Goal: Task Accomplishment & Management: Manage account settings

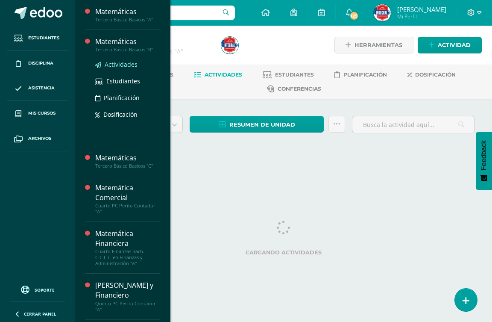
click at [116, 62] on span "Actividades" at bounding box center [121, 64] width 33 height 8
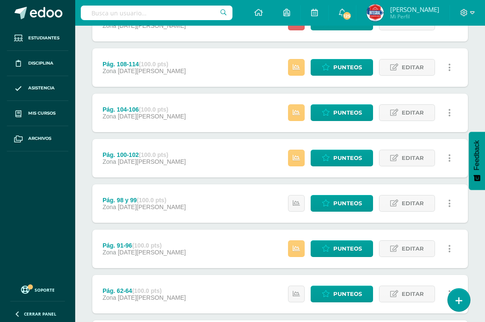
scroll to position [428, 0]
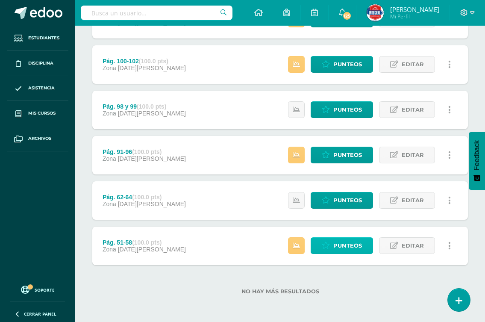
click at [334, 246] on link "Punteos" at bounding box center [342, 245] width 62 height 17
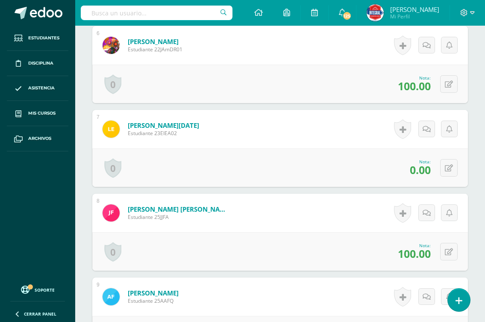
scroll to position [728, 0]
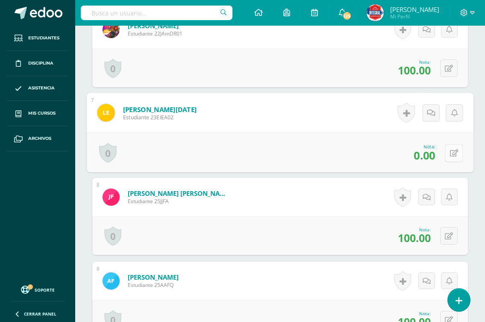
click at [450, 152] on icon at bounding box center [454, 152] width 9 height 7
type input "70"
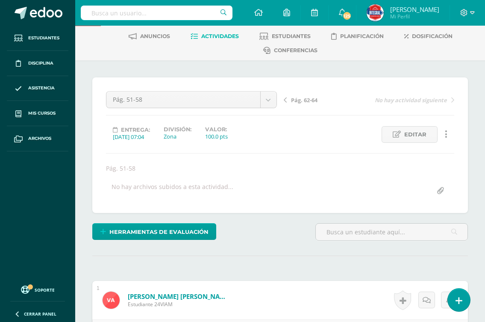
scroll to position [0, 0]
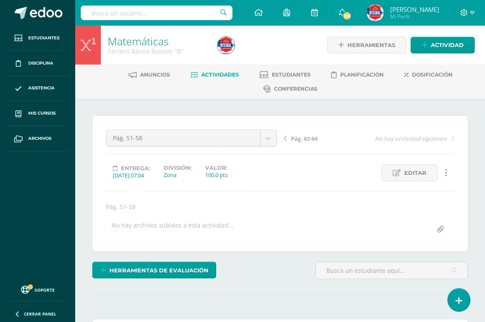
click at [298, 141] on span "Pág. 62-64" at bounding box center [304, 139] width 26 height 8
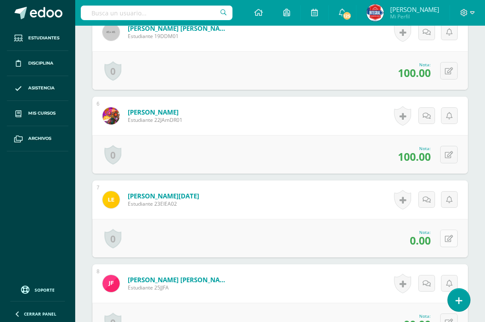
scroll to position [642, 0]
click at [444, 238] on button at bounding box center [449, 238] width 18 height 18
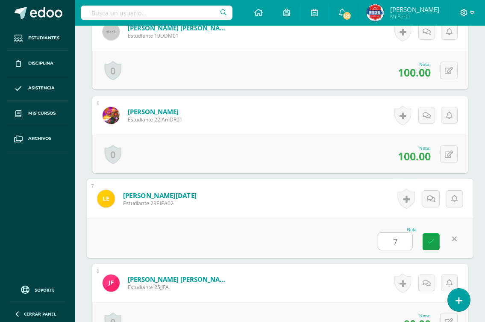
type input "70"
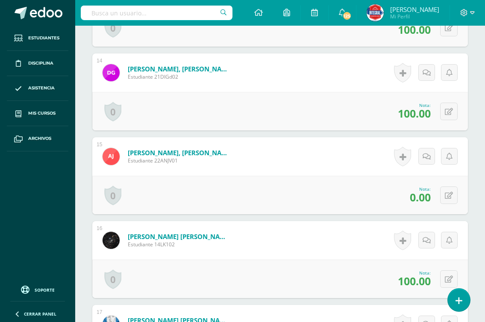
scroll to position [1368, 0]
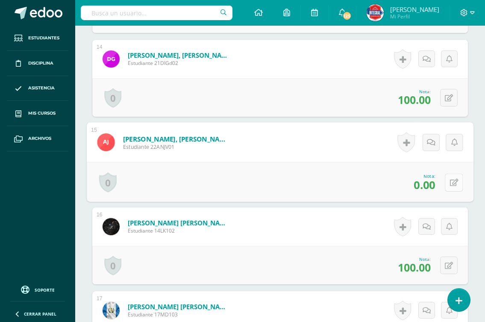
click at [450, 183] on icon at bounding box center [454, 182] width 9 height 7
type input "50"
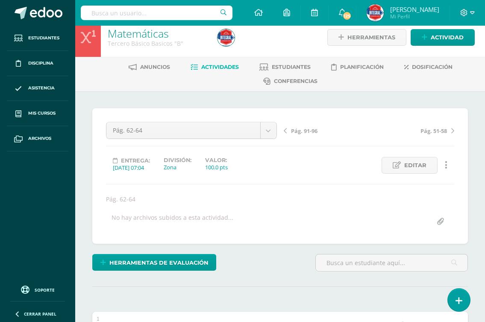
scroll to position [0, 0]
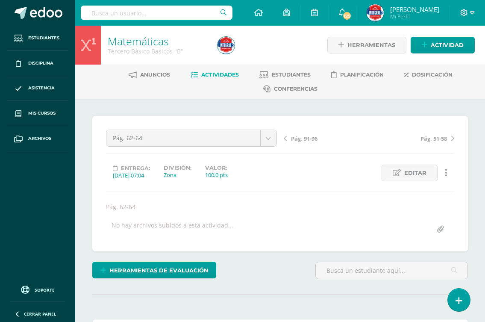
click at [303, 136] on span "Pág. 91-96" at bounding box center [304, 139] width 26 height 8
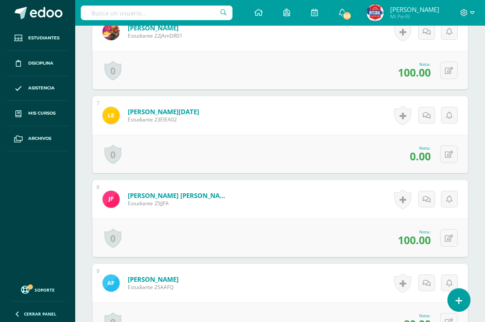
scroll to position [727, 0]
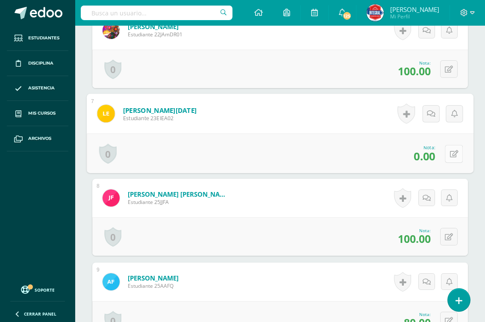
click at [445, 156] on button at bounding box center [454, 153] width 18 height 18
type input "70"
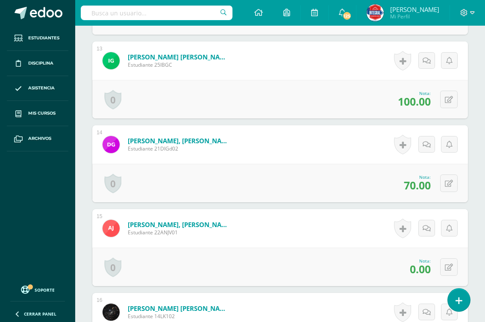
scroll to position [1326, 0]
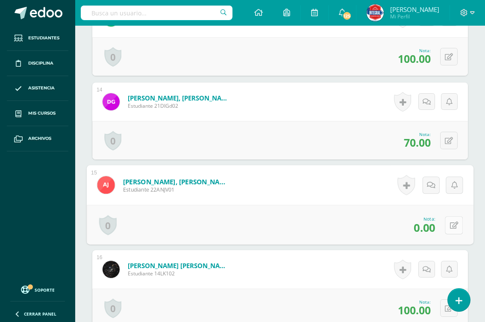
click at [446, 227] on button at bounding box center [454, 225] width 18 height 18
type input "60"
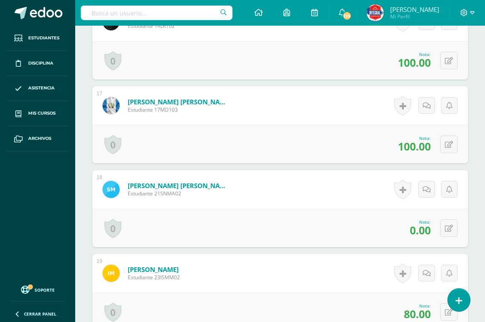
scroll to position [1582, 0]
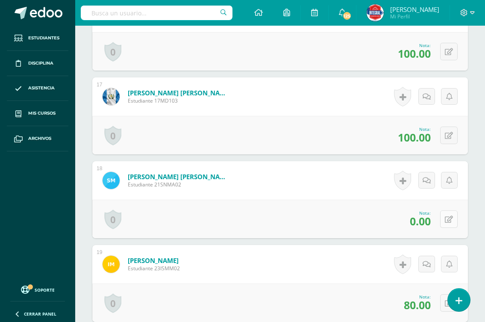
click at [452, 217] on icon at bounding box center [449, 219] width 8 height 7
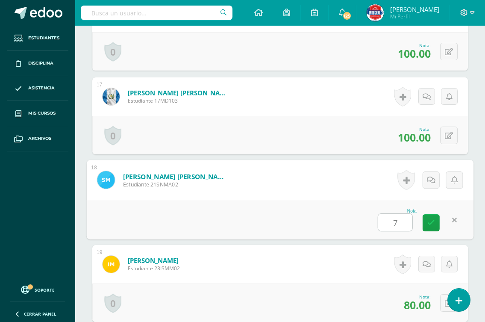
type input "70"
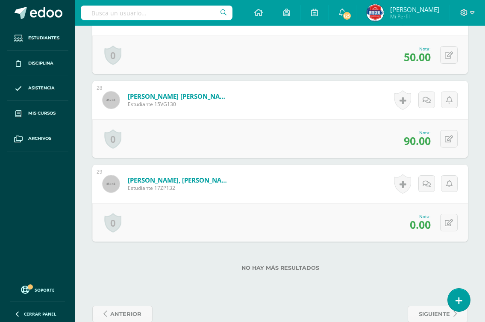
scroll to position [2518, 0]
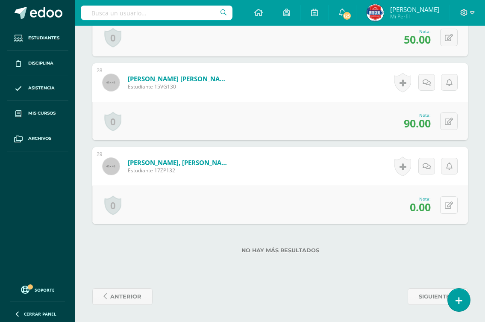
click at [450, 209] on icon at bounding box center [449, 205] width 8 height 7
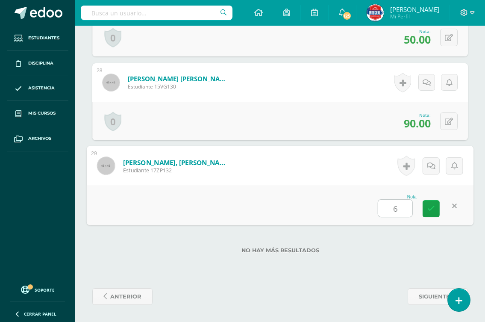
type input "60"
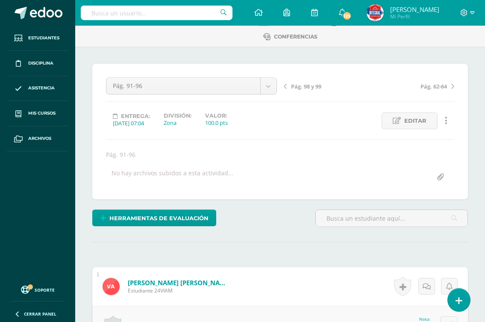
scroll to position [0, 0]
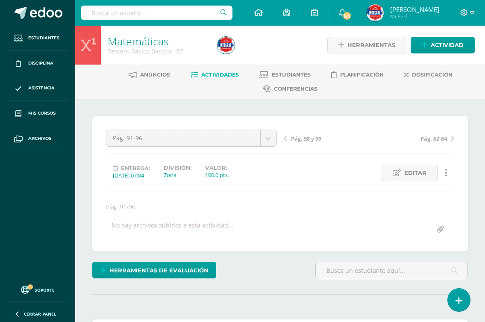
click at [303, 139] on span "Pág. 98 y 99" at bounding box center [306, 139] width 30 height 8
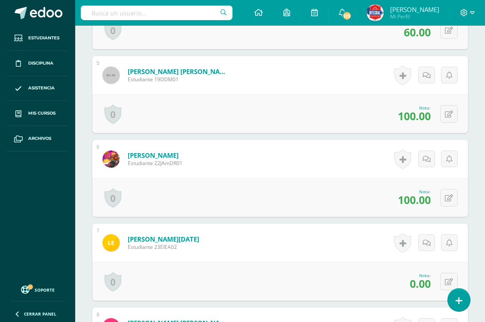
scroll to position [637, 0]
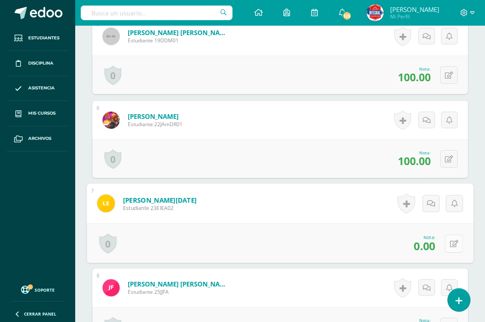
click at [448, 242] on button at bounding box center [454, 243] width 18 height 18
type input "70"
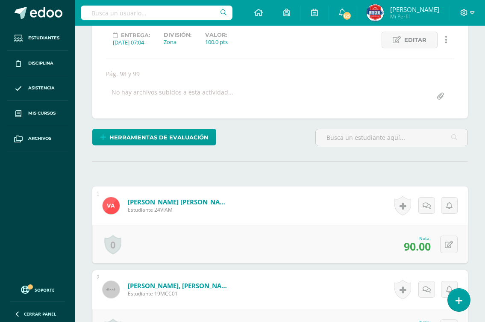
scroll to position [0, 0]
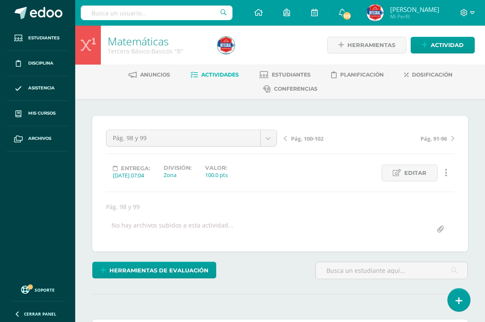
click at [297, 140] on span "Pág. 100-102" at bounding box center [307, 139] width 32 height 8
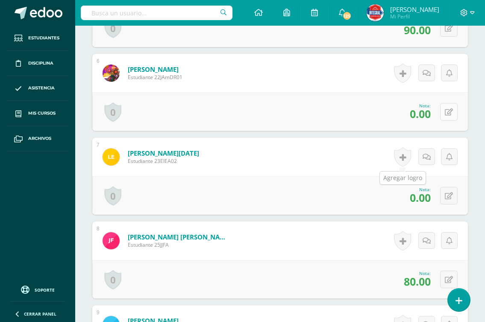
scroll to position [685, 0]
click at [450, 194] on icon at bounding box center [449, 195] width 8 height 7
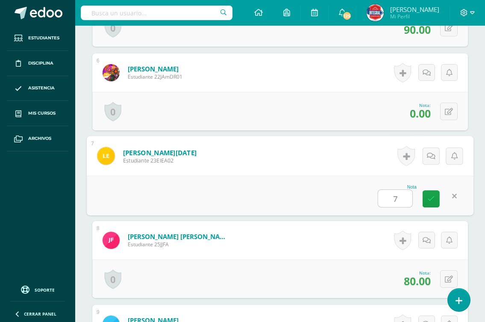
type input "70"
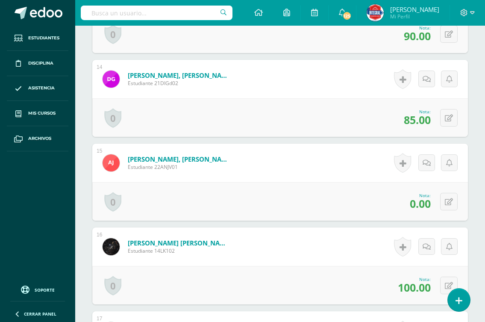
scroll to position [1368, 0]
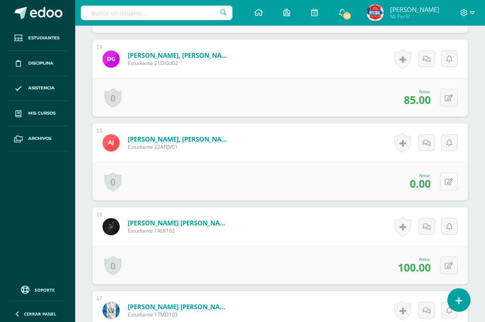
click at [450, 182] on icon at bounding box center [449, 181] width 8 height 7
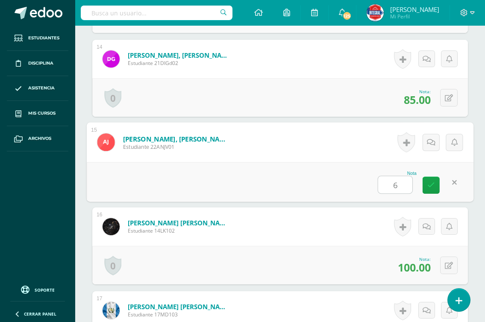
type input "60"
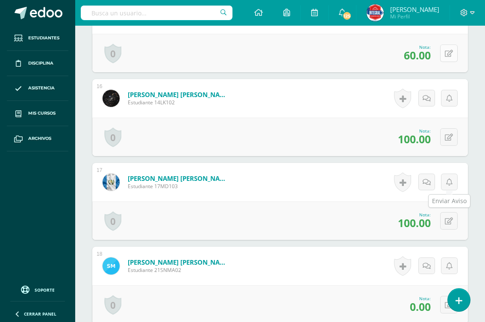
scroll to position [1539, 0]
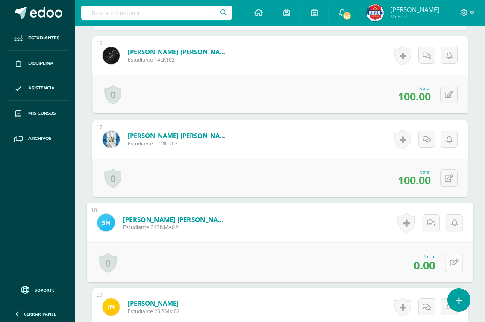
click at [450, 260] on icon at bounding box center [454, 262] width 9 height 7
type input "95"
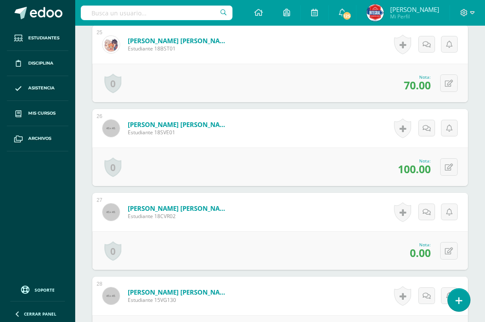
scroll to position [2309, 0]
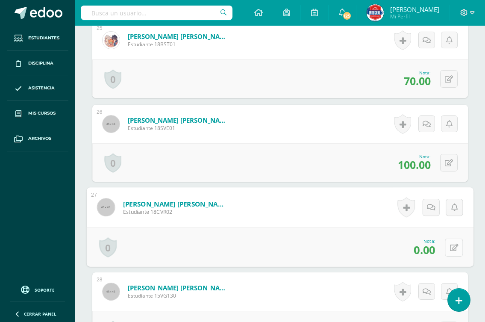
click at [446, 250] on button at bounding box center [454, 247] width 18 height 18
type input "50"
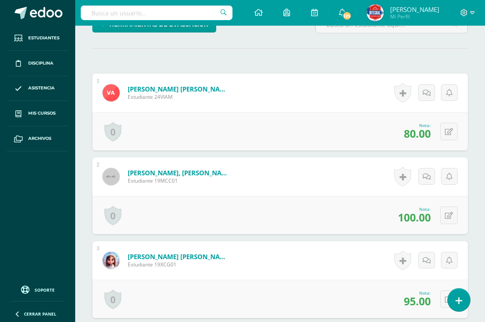
scroll to position [0, 0]
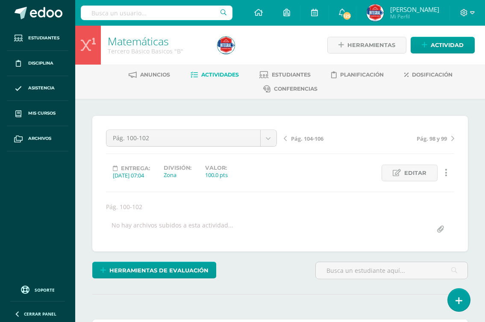
click at [315, 137] on span "Pág. 104-106" at bounding box center [307, 139] width 32 height 8
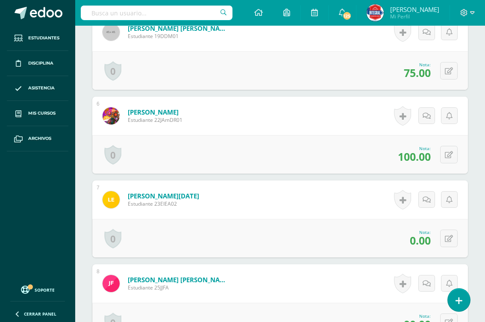
scroll to position [727, 0]
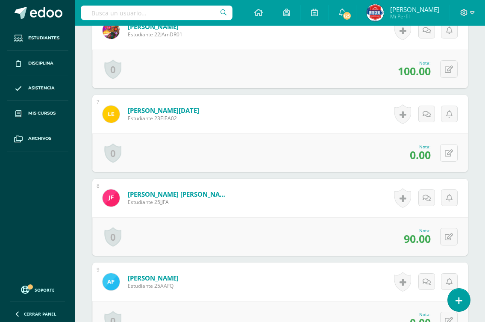
click at [449, 153] on icon at bounding box center [449, 153] width 8 height 7
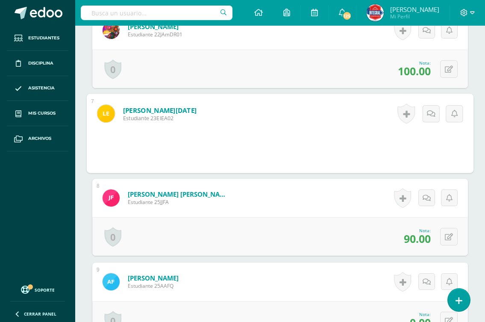
scroll to position [727, 0]
type input "70"
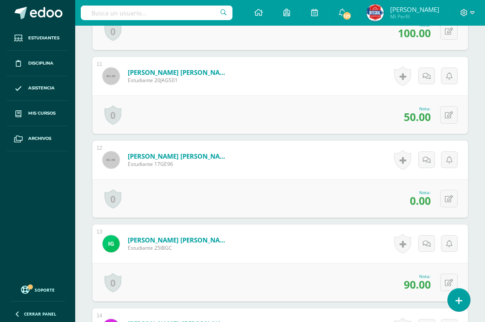
scroll to position [1112, 0]
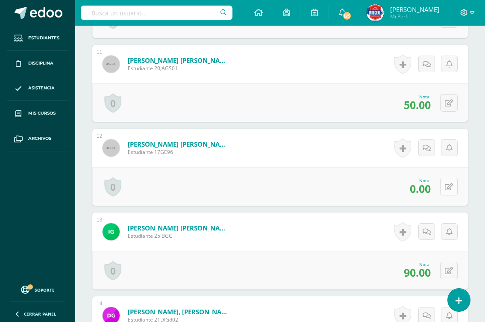
click at [445, 187] on button at bounding box center [449, 187] width 18 height 18
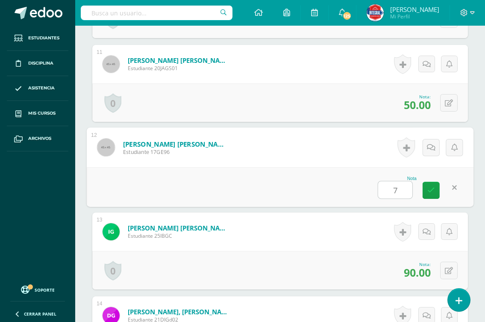
type input "70"
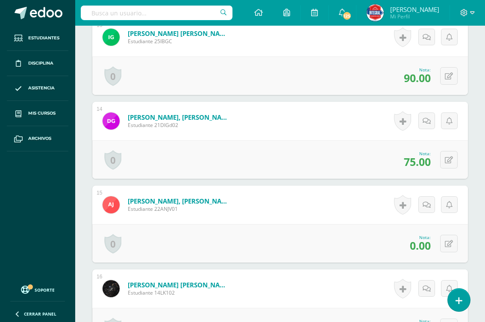
scroll to position [1326, 0]
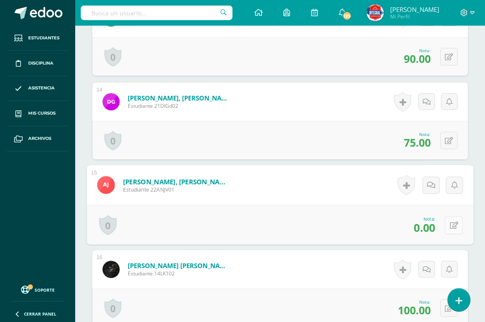
click at [450, 224] on icon at bounding box center [454, 224] width 9 height 7
type input "80"
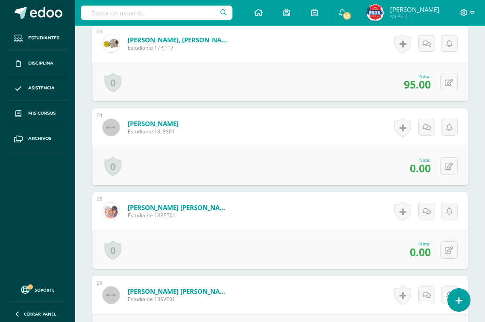
scroll to position [2180, 0]
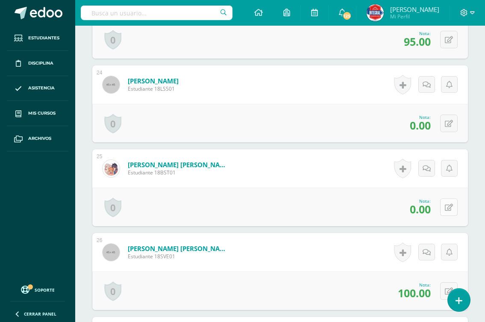
click at [450, 209] on icon at bounding box center [449, 207] width 8 height 7
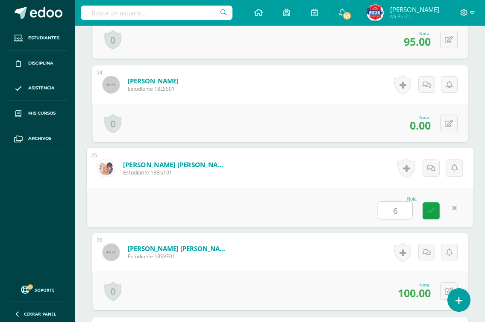
type input "60"
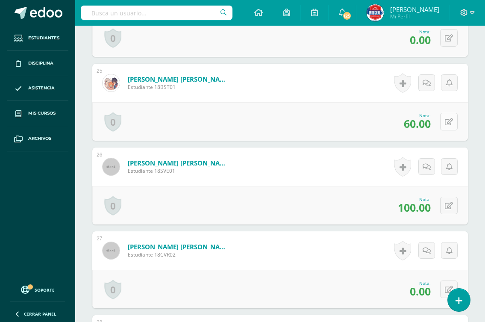
scroll to position [2309, 0]
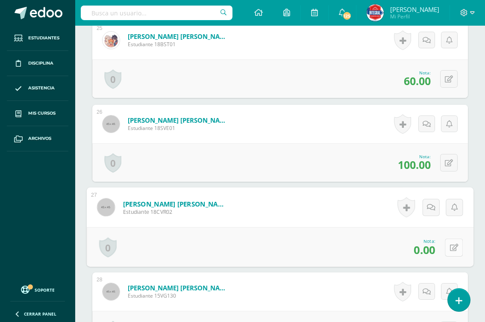
click at [447, 248] on button at bounding box center [454, 247] width 18 height 18
type input "50"
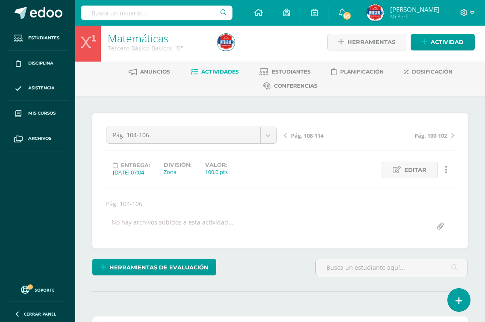
scroll to position [0, 0]
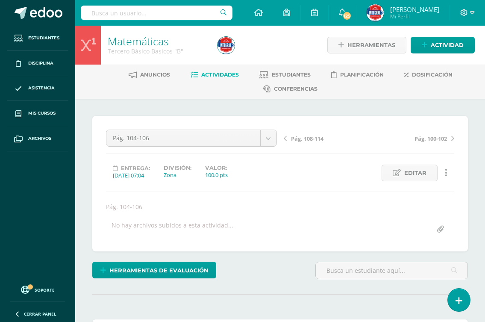
click at [311, 138] on span "Pág. 108-114" at bounding box center [307, 139] width 32 height 8
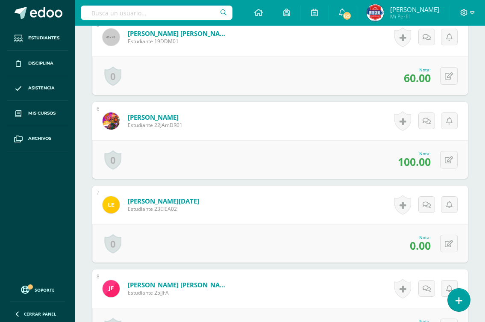
scroll to position [642, 0]
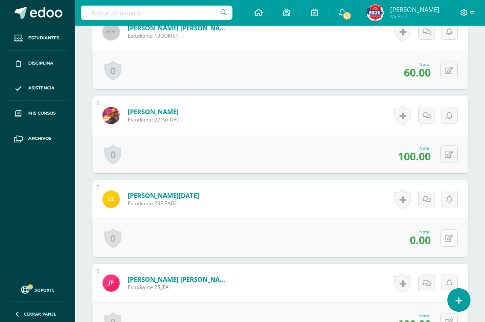
click at [444, 240] on button at bounding box center [449, 238] width 18 height 18
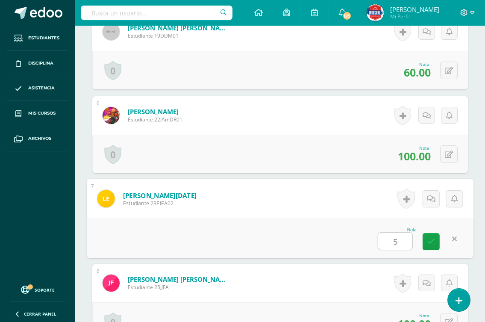
scroll to position [642, 0]
type input "50"
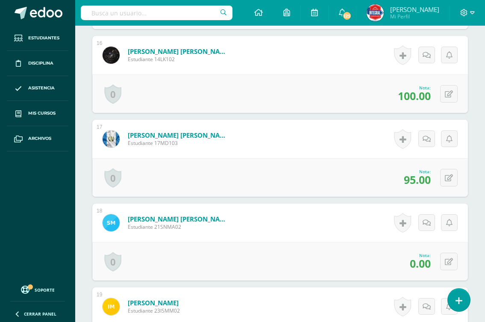
scroll to position [1583, 0]
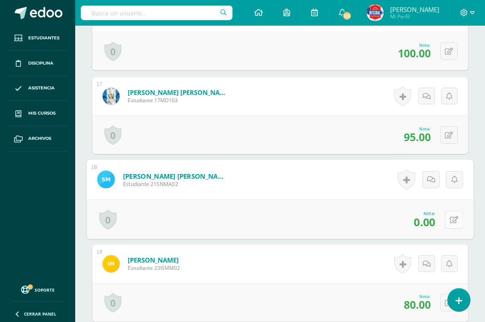
click at [446, 221] on button at bounding box center [454, 219] width 18 height 18
type input "100"
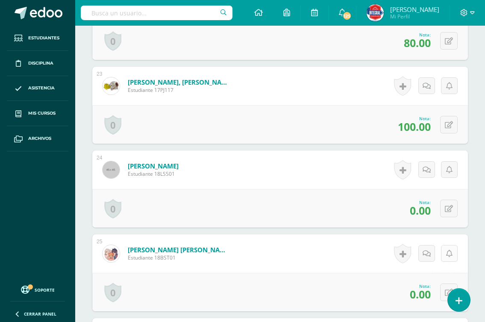
scroll to position [2138, 0]
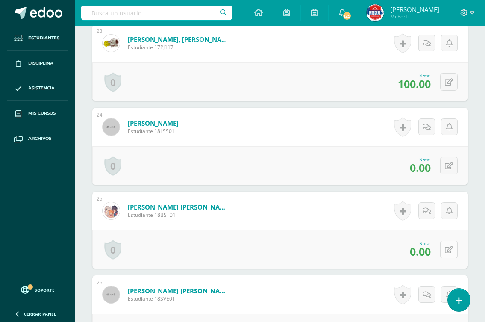
click at [449, 250] on icon at bounding box center [449, 249] width 8 height 7
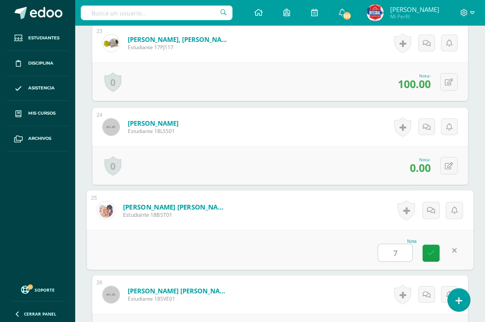
type input "70"
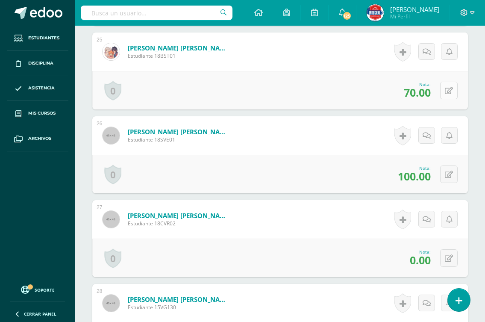
scroll to position [2309, 0]
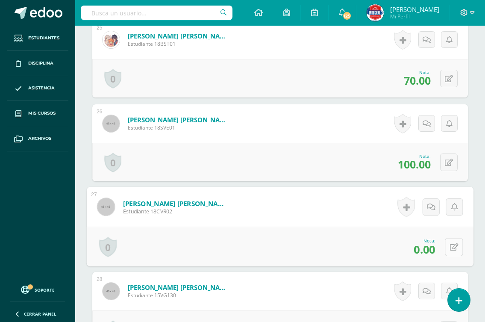
click at [447, 248] on button at bounding box center [454, 247] width 18 height 18
type input "70"
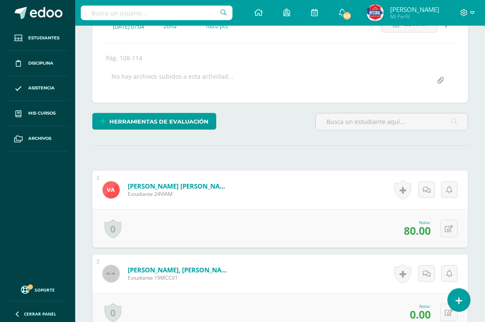
scroll to position [0, 0]
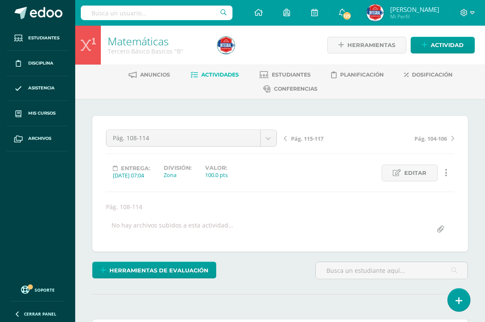
click at [318, 137] on span "Pág. 115-117" at bounding box center [307, 139] width 32 height 8
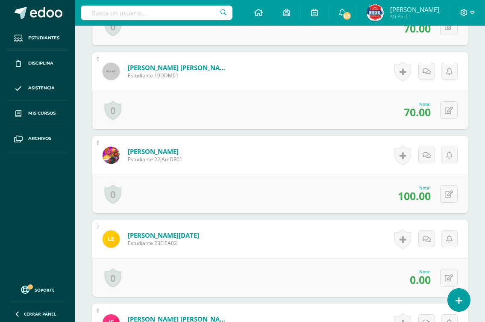
scroll to position [642, 0]
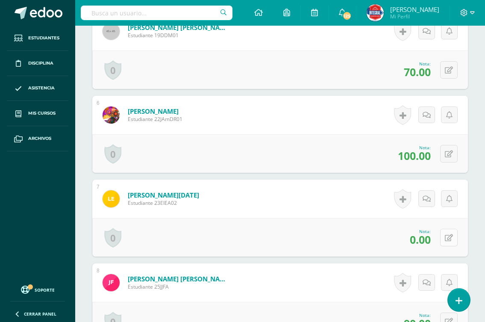
click at [449, 241] on button at bounding box center [449, 238] width 18 height 18
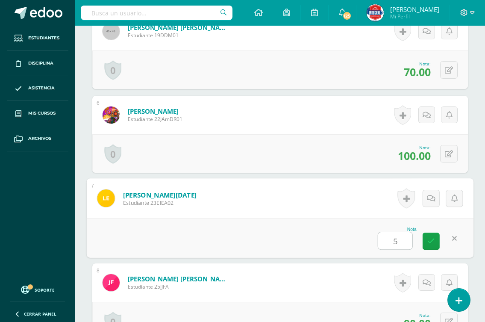
type input "50"
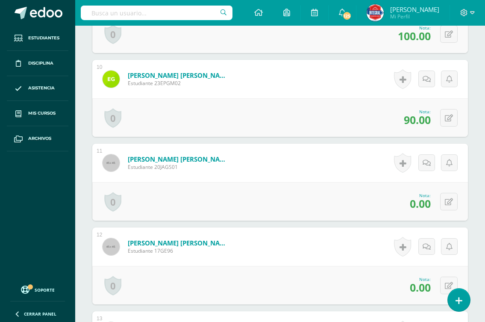
scroll to position [1027, 0]
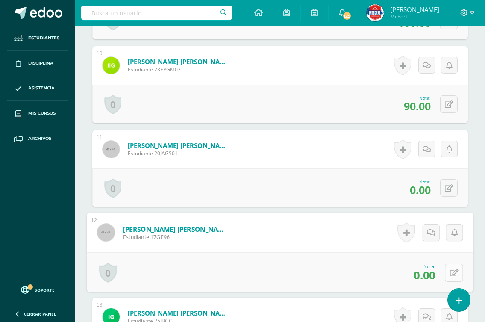
click at [445, 273] on button at bounding box center [454, 272] width 18 height 18
type input "50"
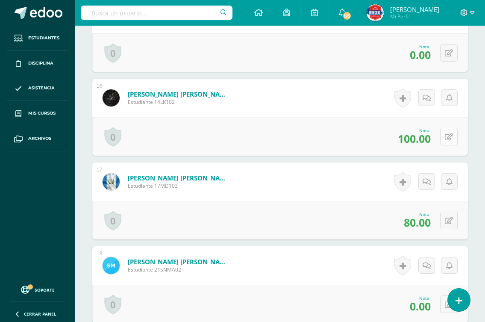
scroll to position [1540, 0]
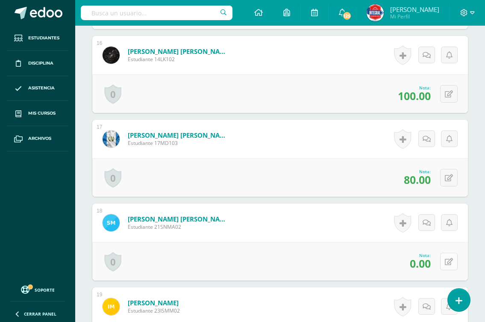
click at [447, 262] on button at bounding box center [449, 262] width 18 height 18
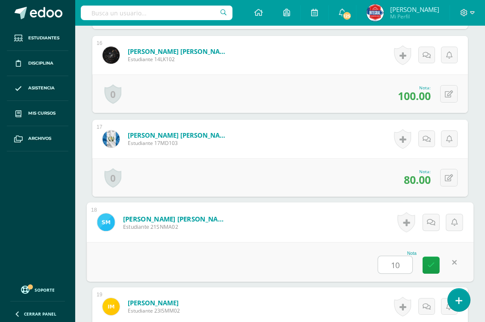
type input "100"
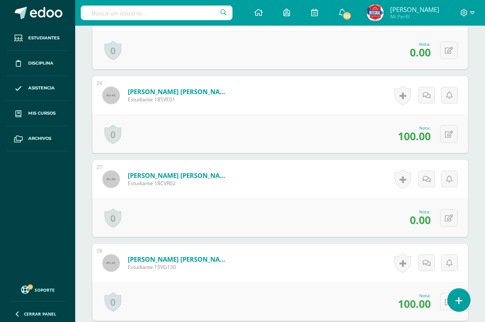
scroll to position [2352, 0]
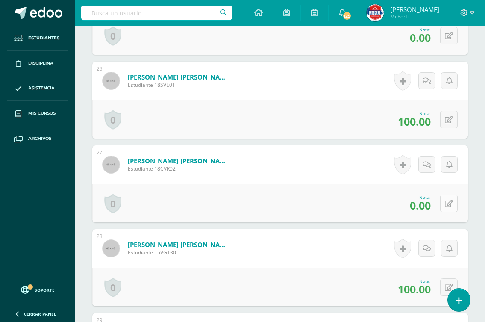
click at [445, 202] on button at bounding box center [449, 203] width 18 height 18
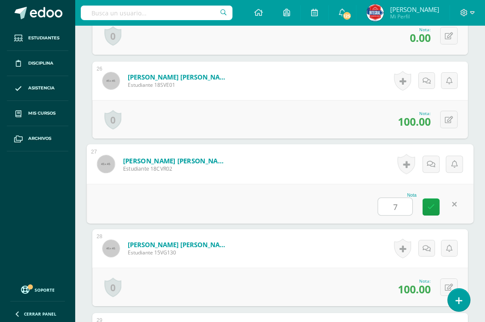
type input "70"
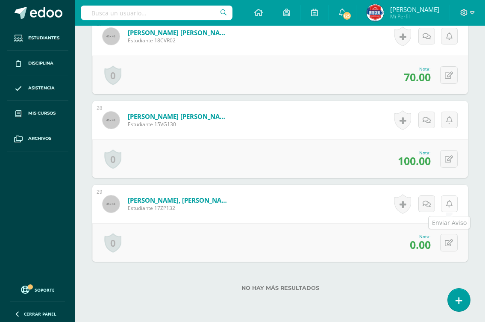
scroll to position [2518, 0]
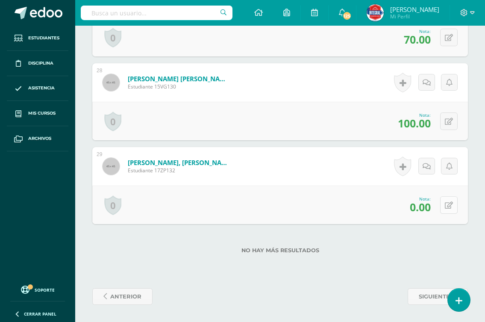
click at [448, 207] on icon at bounding box center [449, 205] width 8 height 7
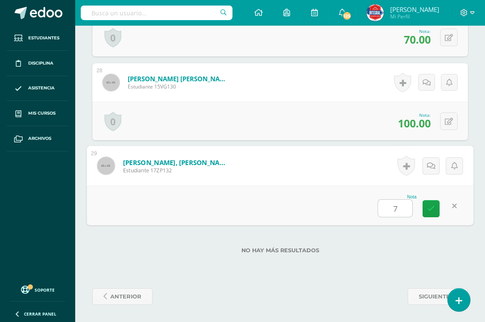
type input "70"
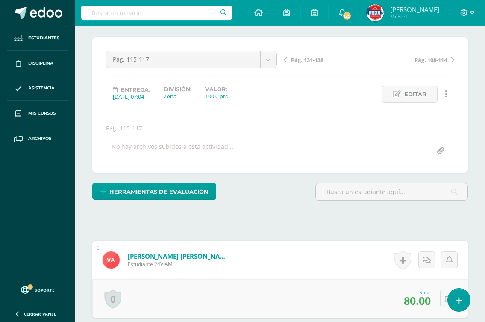
scroll to position [0, 0]
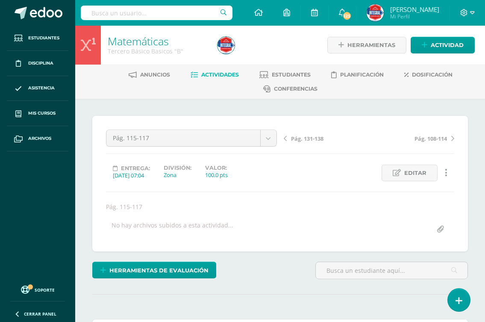
click at [302, 138] on span "Pág. 131-138" at bounding box center [307, 139] width 32 height 8
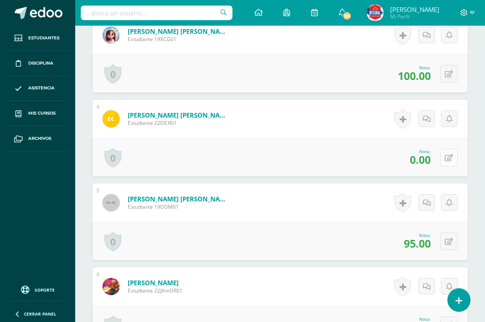
scroll to position [471, 0]
click at [451, 154] on icon at bounding box center [449, 157] width 8 height 7
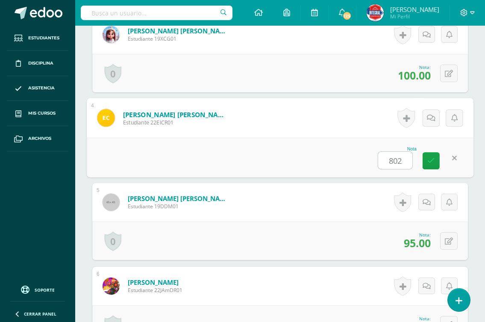
type input "80"
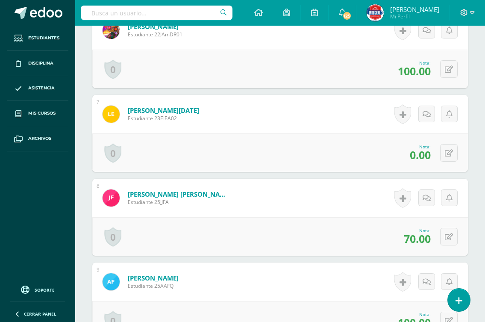
scroll to position [728, 0]
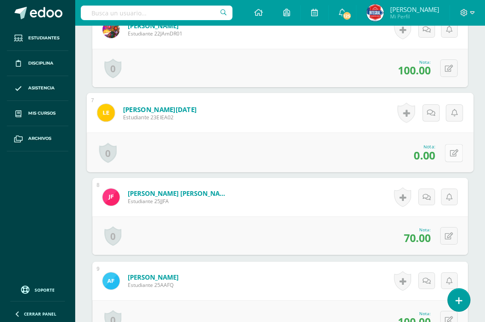
click at [450, 150] on icon at bounding box center [454, 152] width 9 height 7
type input "50"
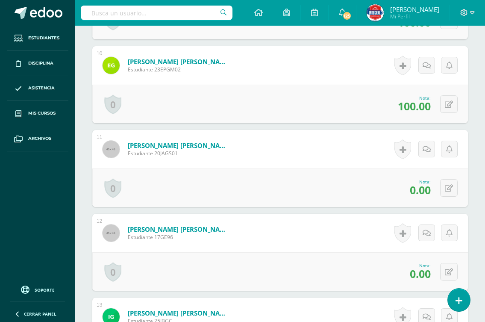
scroll to position [1070, 0]
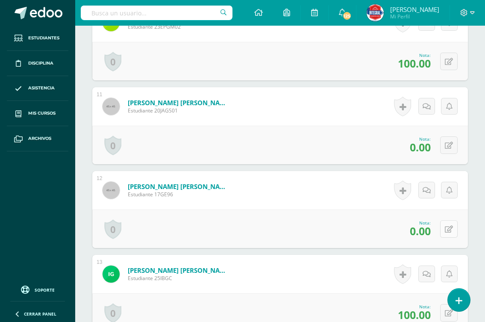
click at [446, 230] on button at bounding box center [449, 229] width 18 height 18
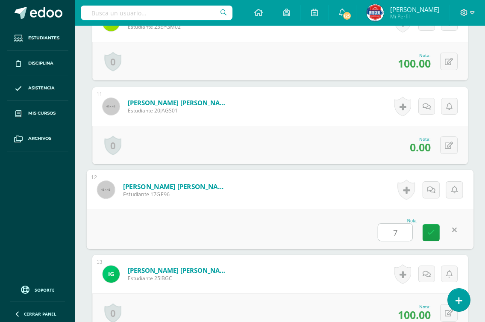
type input "70"
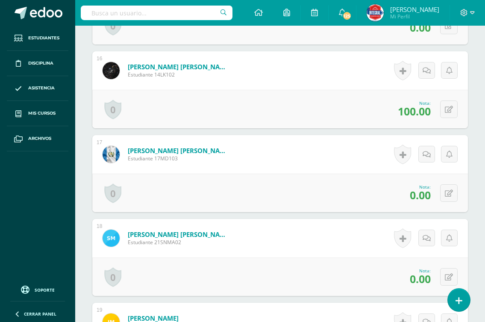
scroll to position [1540, 0]
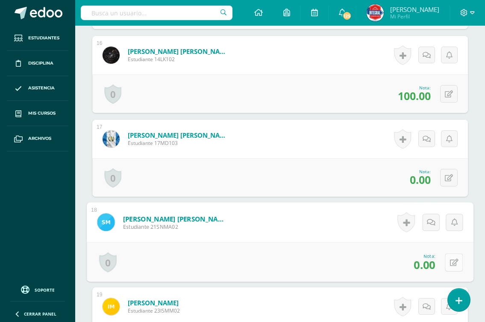
click at [447, 256] on button at bounding box center [454, 262] width 18 height 18
type input "100"
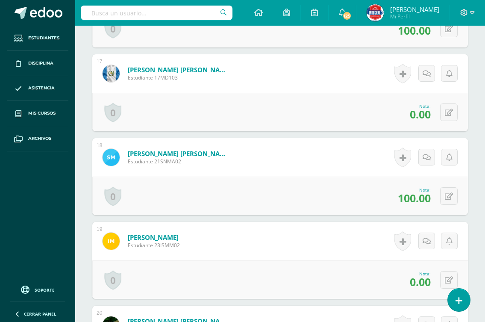
scroll to position [1625, 0]
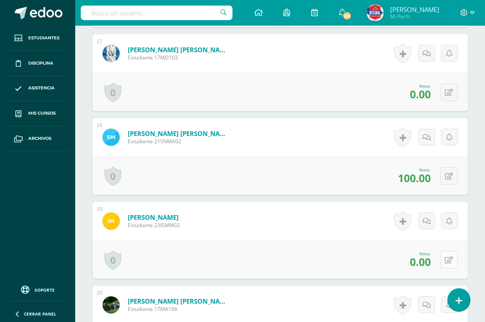
click at [447, 261] on icon at bounding box center [449, 259] width 8 height 7
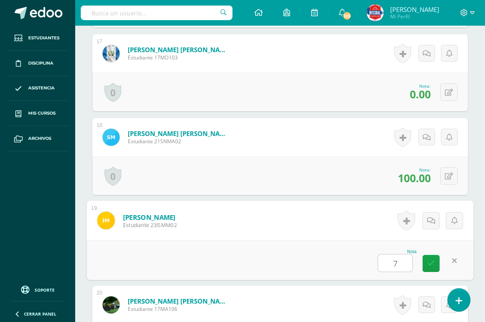
type input "70"
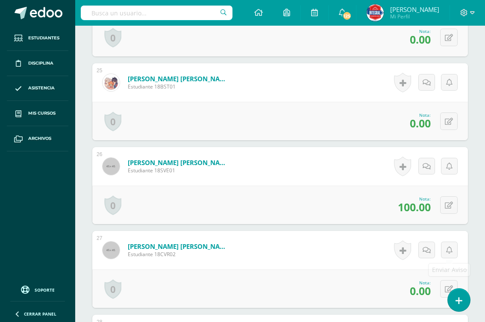
scroll to position [2309, 0]
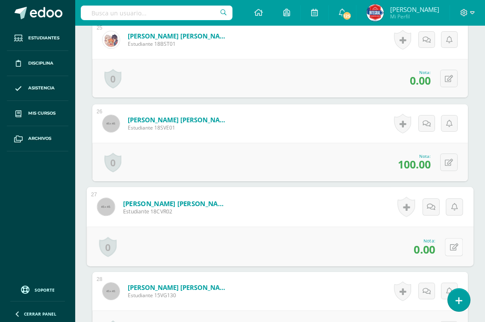
click at [451, 247] on icon at bounding box center [454, 246] width 9 height 7
type input "70"
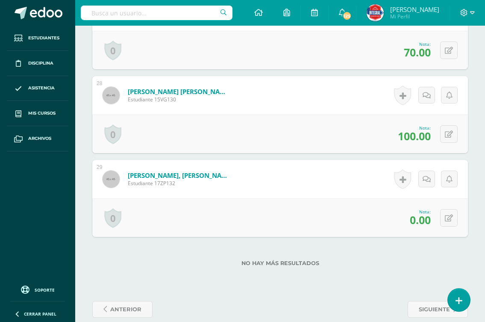
scroll to position [2518, 0]
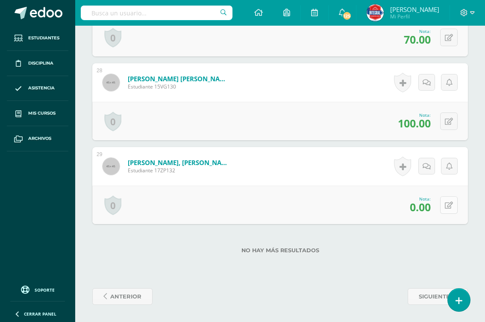
click at [450, 201] on button at bounding box center [449, 205] width 18 height 18
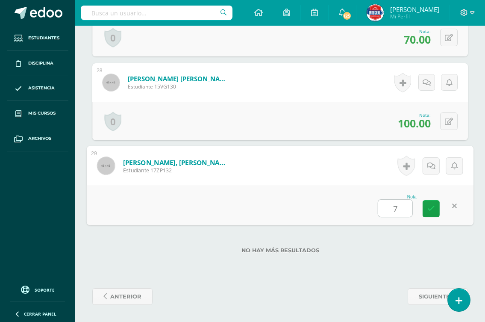
type input "70"
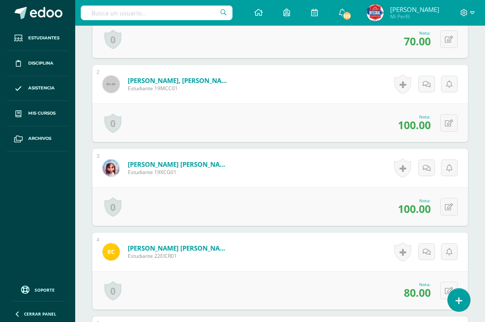
scroll to position [0, 0]
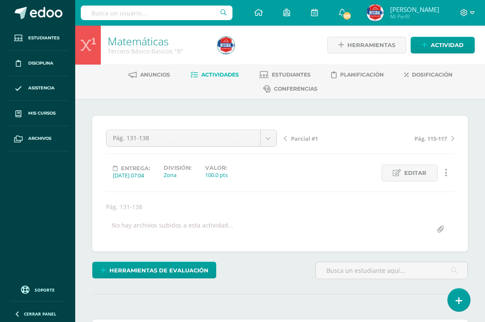
click at [306, 139] on span "Parcial #1" at bounding box center [304, 139] width 27 height 8
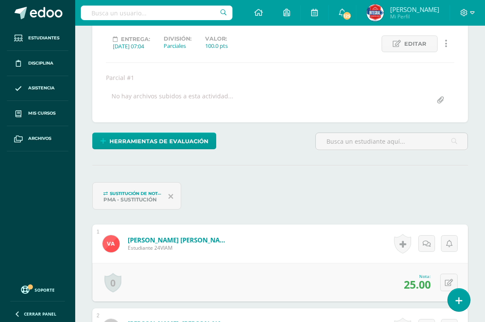
scroll to position [129, 0]
click at [450, 277] on button at bounding box center [449, 282] width 18 height 18
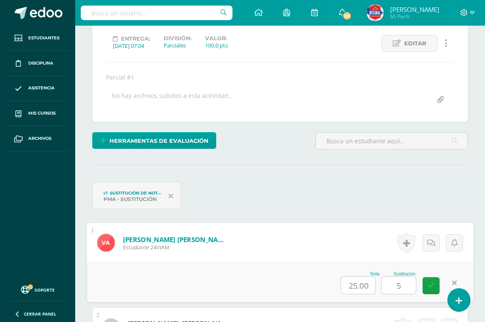
type input "50"
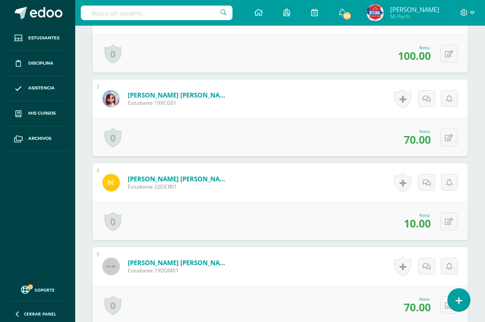
scroll to position [471, 0]
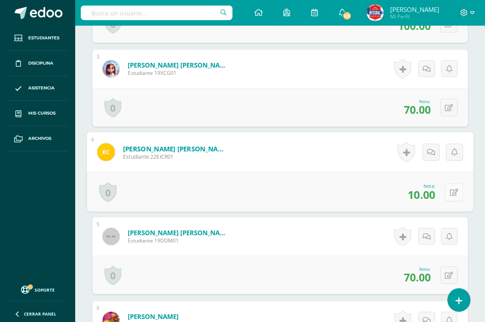
click at [451, 189] on icon at bounding box center [454, 191] width 9 height 7
type input "50"
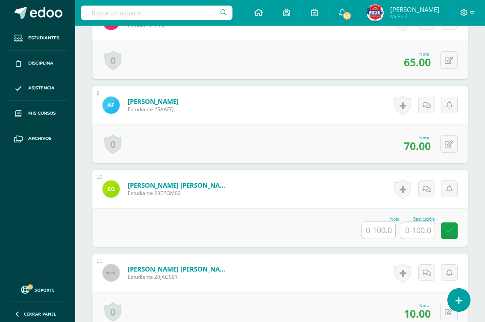
scroll to position [942, 0]
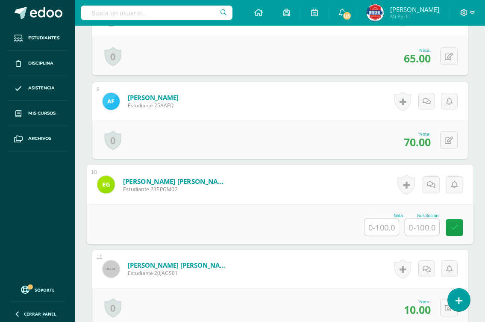
click at [378, 226] on input "text" at bounding box center [382, 226] width 34 height 17
type input "20"
click at [411, 227] on input "text" at bounding box center [422, 226] width 34 height 17
type input "70"
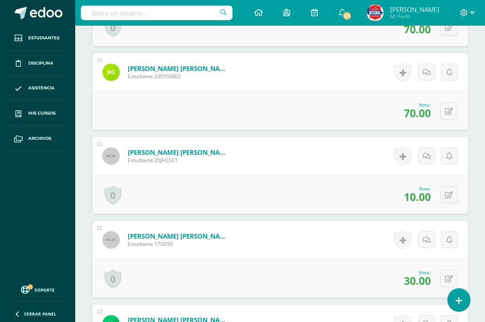
scroll to position [1070, 0]
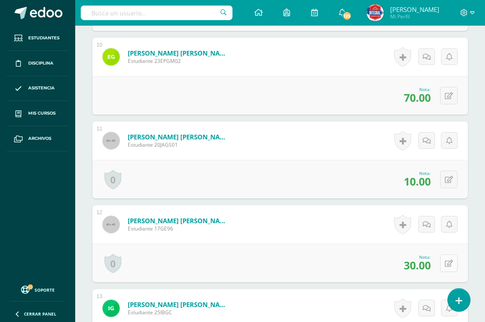
click at [445, 259] on button at bounding box center [449, 263] width 18 height 18
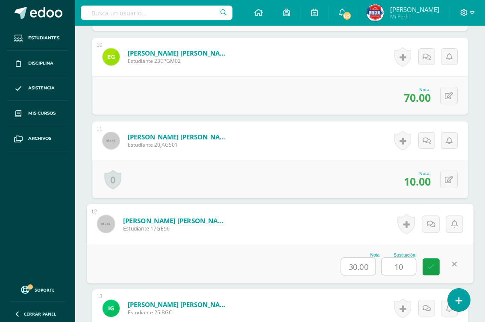
type input "100"
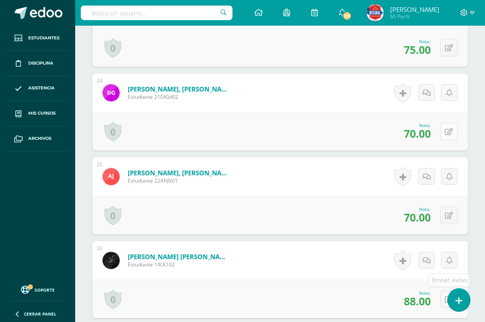
scroll to position [1412, 0]
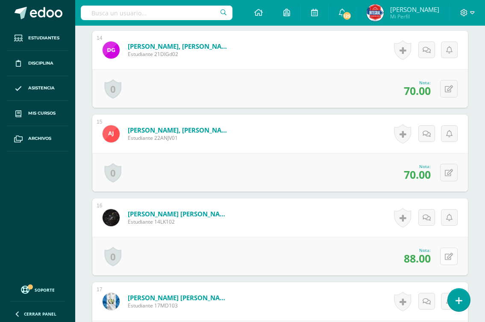
click at [443, 259] on button at bounding box center [449, 256] width 18 height 18
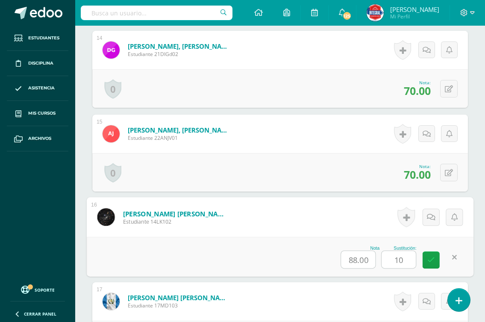
type input "100"
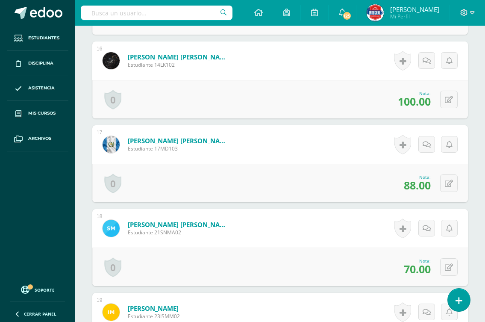
scroll to position [1583, 0]
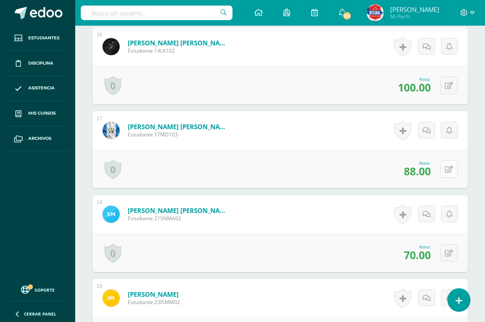
click at [447, 172] on button at bounding box center [449, 169] width 18 height 18
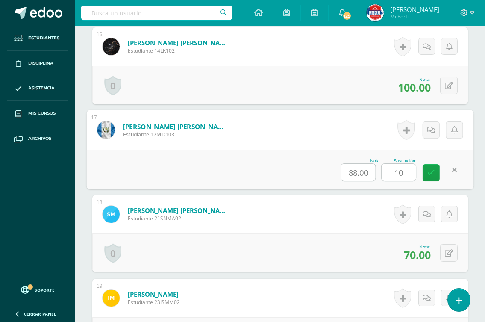
type input "100"
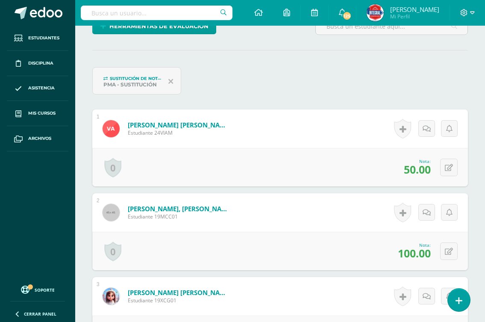
scroll to position [0, 0]
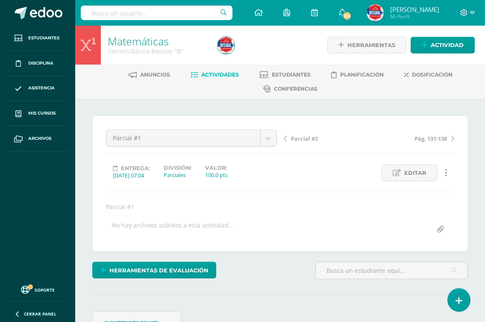
click at [438, 138] on span "Pág. 131-138" at bounding box center [431, 139] width 32 height 8
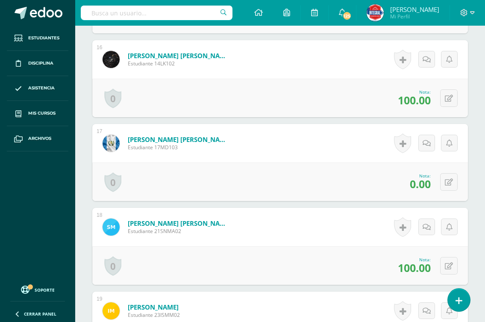
scroll to position [1497, 0]
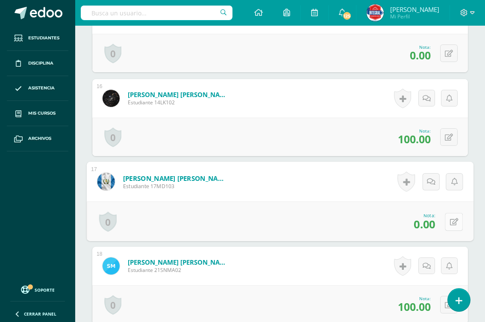
click at [447, 224] on button at bounding box center [454, 221] width 18 height 18
type input "100"
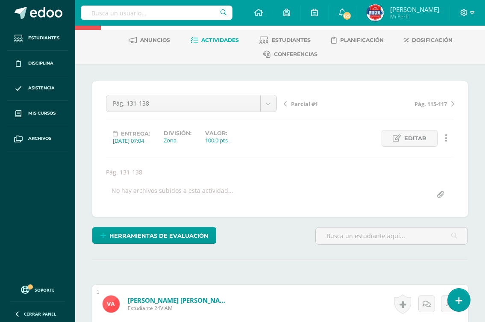
scroll to position [0, 0]
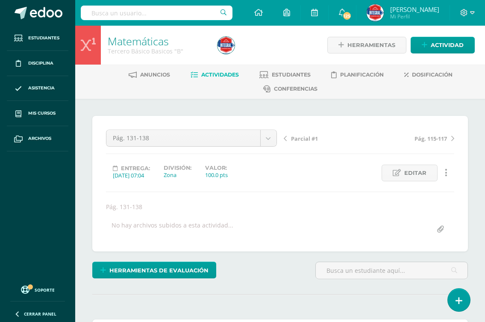
click at [436, 139] on span "Pág. 115-117" at bounding box center [431, 139] width 32 height 8
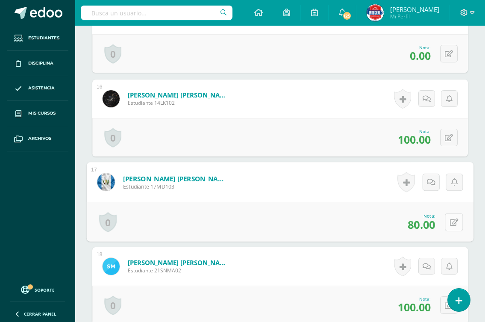
scroll to position [1497, 0]
click at [451, 224] on icon at bounding box center [454, 221] width 9 height 7
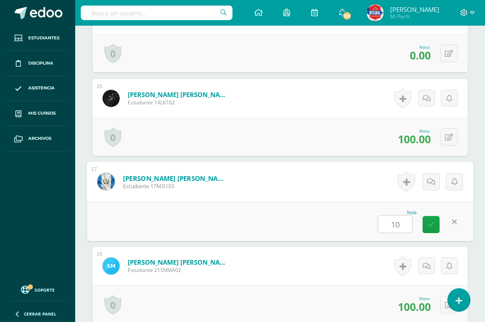
type input "100"
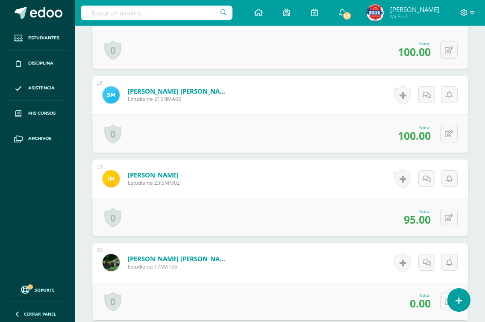
scroll to position [1710, 0]
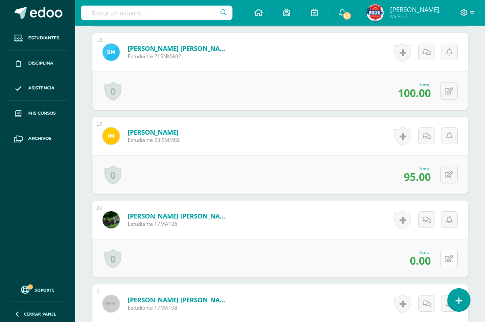
click at [447, 262] on button at bounding box center [449, 259] width 18 height 18
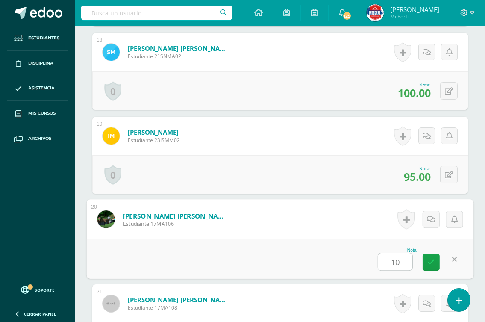
type input "100"
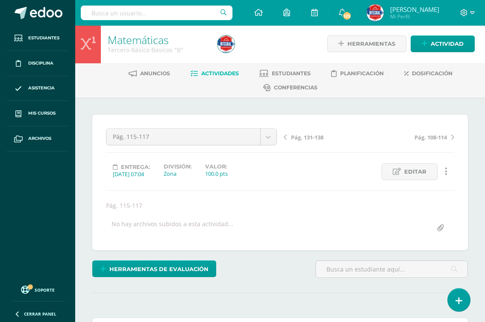
scroll to position [0, 0]
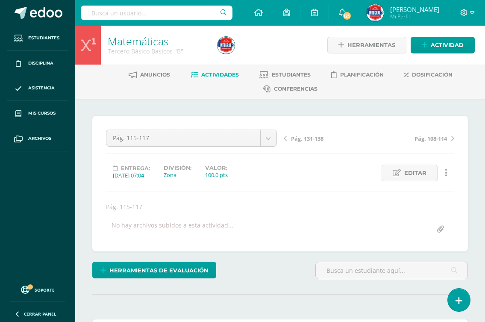
click at [447, 138] on link "Pág. 108-114" at bounding box center [411, 138] width 85 height 9
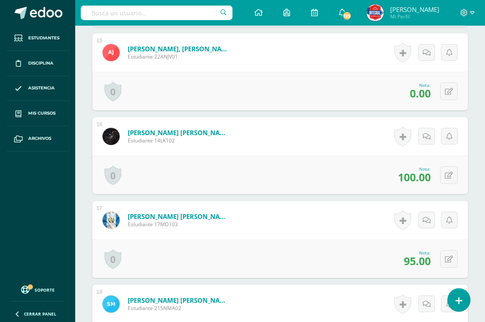
scroll to position [1583, 0]
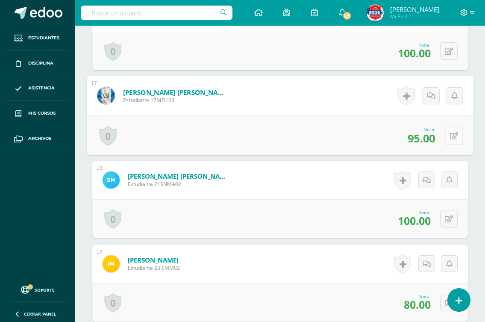
click at [450, 137] on icon at bounding box center [454, 135] width 9 height 7
type input "100"
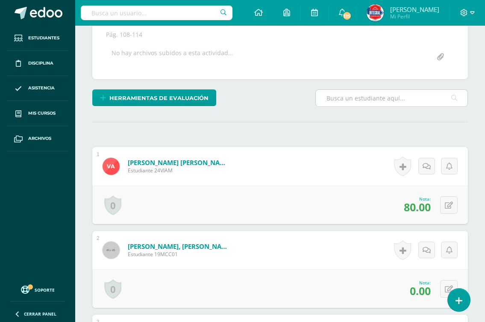
scroll to position [44, 0]
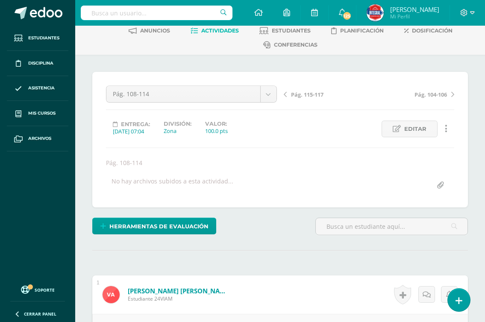
click at [435, 96] on span "Pág. 104-106" at bounding box center [431, 95] width 32 height 8
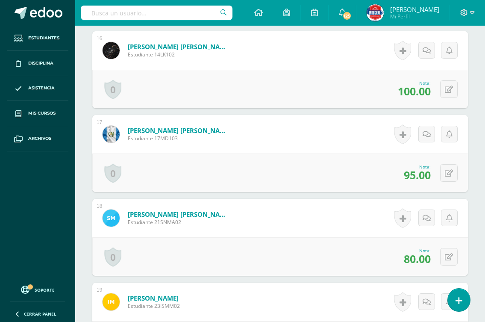
scroll to position [1557, 0]
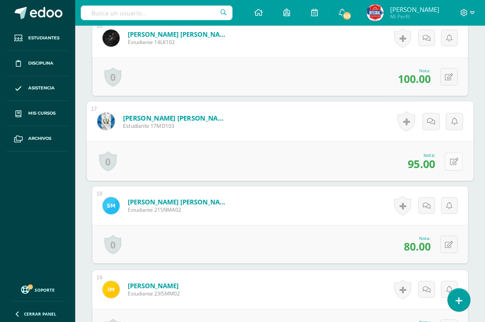
click at [450, 162] on icon at bounding box center [454, 161] width 9 height 7
type input "100"
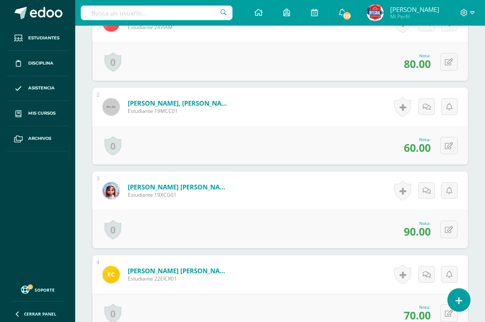
scroll to position [0, 0]
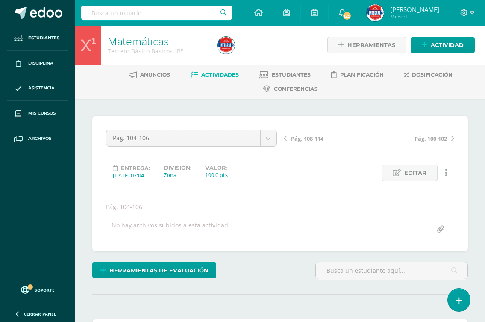
click at [203, 72] on span "Actividades" at bounding box center [220, 74] width 38 height 6
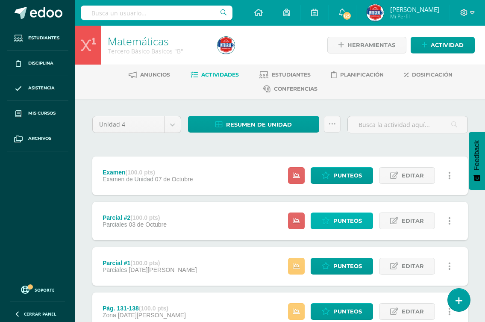
click at [324, 220] on icon at bounding box center [326, 220] width 8 height 7
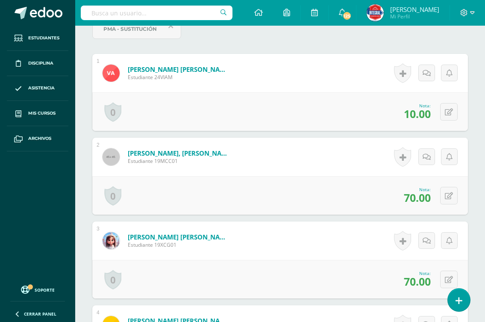
scroll to position [300, 0]
click at [453, 111] on icon at bounding box center [449, 111] width 8 height 7
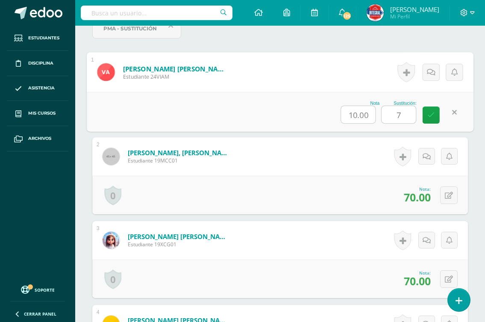
type input "70"
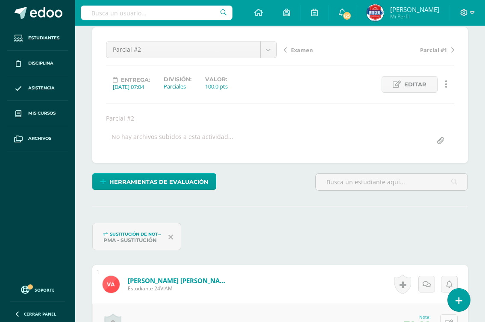
scroll to position [87, 0]
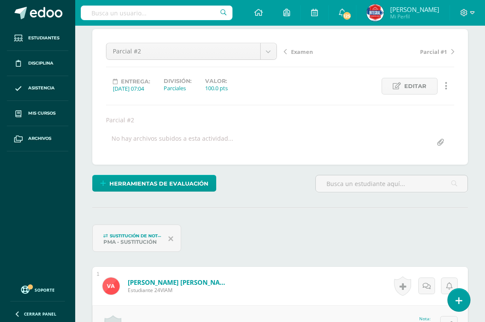
click at [432, 55] on span "Parcial #1" at bounding box center [433, 52] width 27 height 8
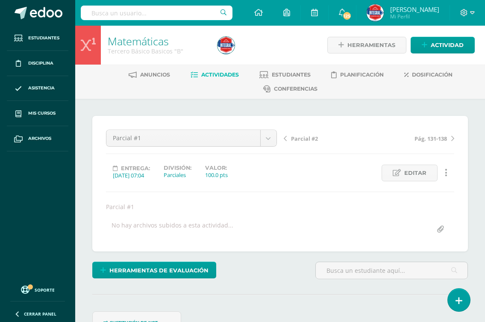
click at [297, 141] on span "Parcial #2" at bounding box center [304, 139] width 27 height 8
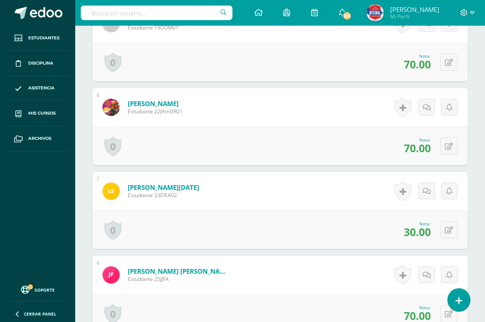
scroll to position [685, 0]
click at [451, 230] on icon at bounding box center [449, 229] width 8 height 7
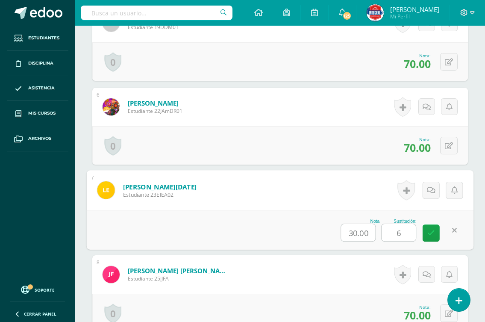
type input "60"
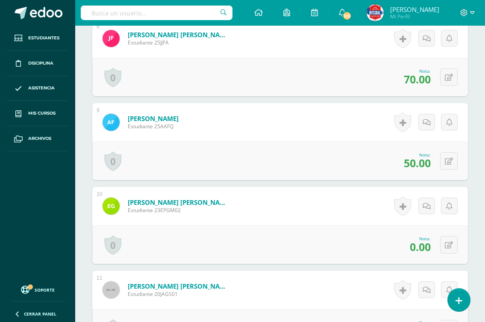
scroll to position [941, 0]
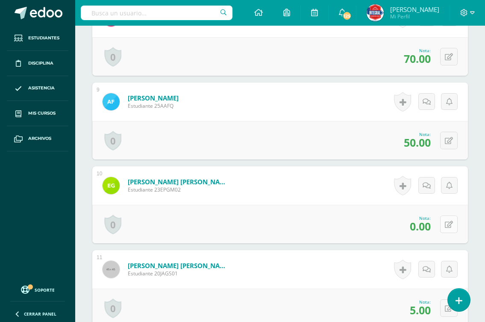
click at [448, 228] on button at bounding box center [449, 224] width 18 height 18
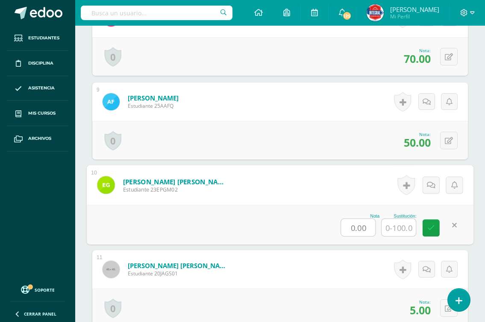
click at [365, 227] on input "0.00" at bounding box center [358, 227] width 34 height 17
type input "0"
type input "20"
click at [396, 232] on input "text" at bounding box center [399, 227] width 34 height 17
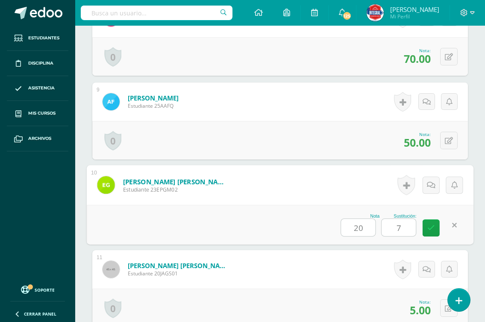
type input "70"
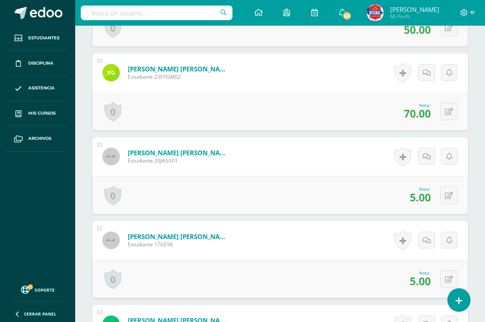
scroll to position [1069, 0]
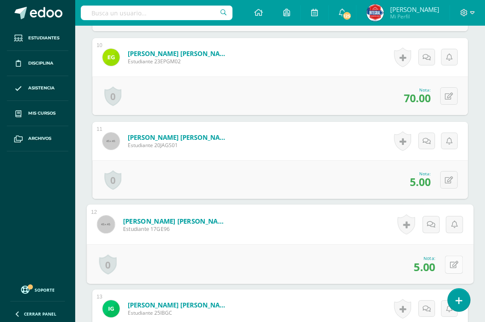
click at [450, 261] on icon at bounding box center [454, 264] width 9 height 7
type input "80"
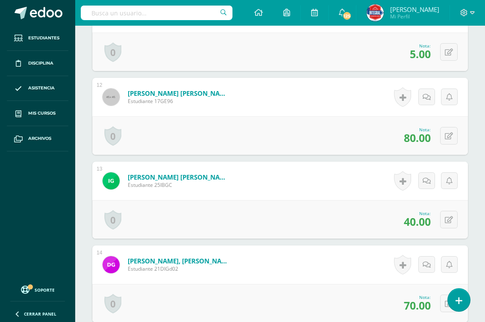
scroll to position [1198, 0]
click at [450, 218] on icon at bounding box center [449, 219] width 8 height 7
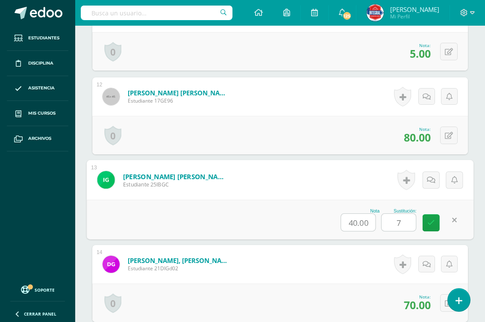
type input "70"
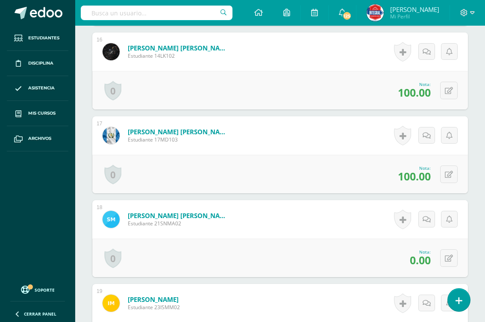
scroll to position [1625, 0]
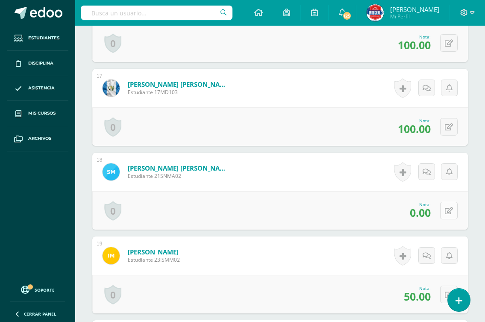
click at [450, 212] on icon at bounding box center [449, 210] width 8 height 7
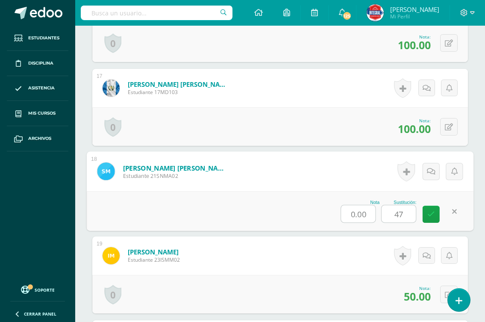
type input "4"
type input "70"
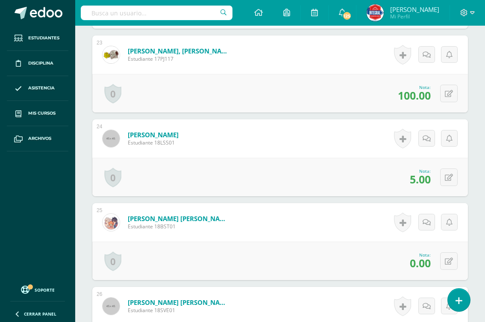
scroll to position [2180, 0]
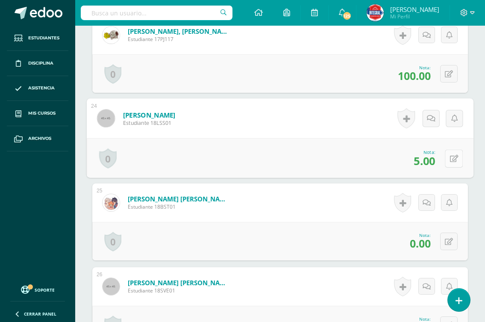
click at [452, 158] on icon at bounding box center [454, 158] width 9 height 7
type input "70"
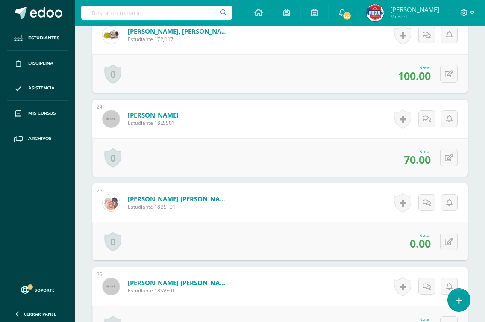
scroll to position [2223, 0]
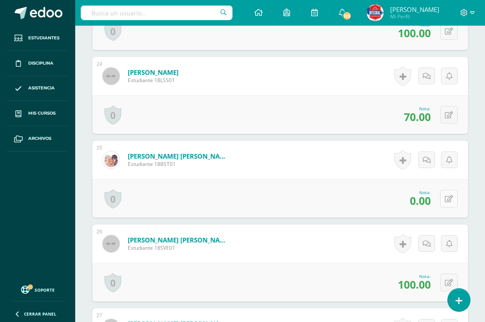
click at [448, 199] on icon at bounding box center [449, 198] width 8 height 7
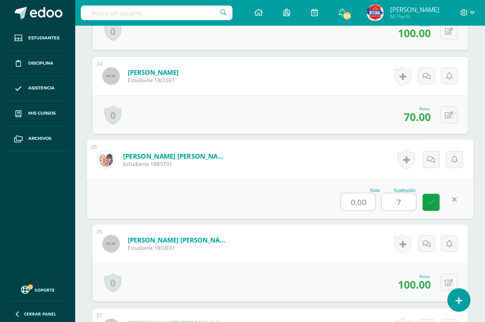
type input "70"
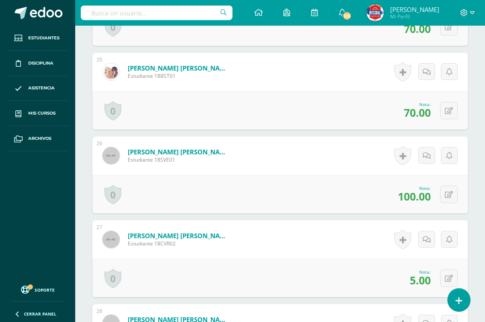
scroll to position [2351, 0]
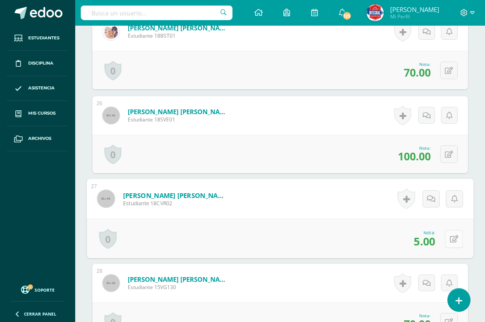
click at [451, 237] on icon at bounding box center [454, 238] width 9 height 7
type input "60"
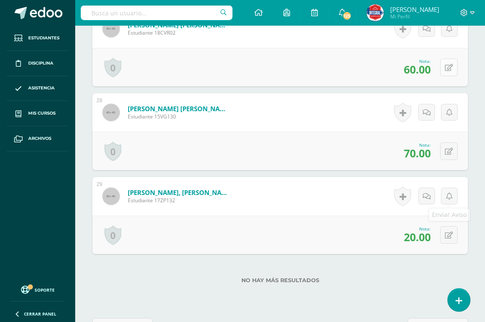
scroll to position [2522, 0]
click at [445, 235] on button at bounding box center [449, 235] width 18 height 18
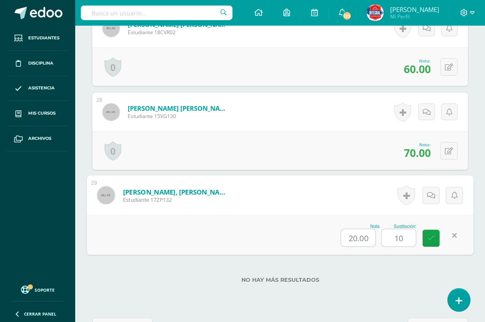
type input "100"
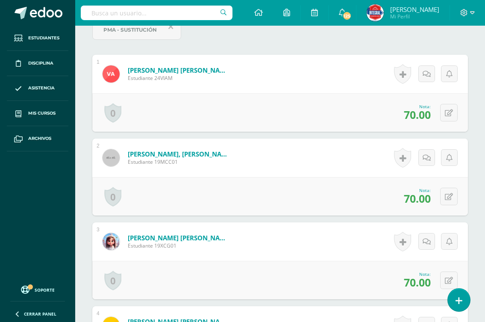
scroll to position [1, 0]
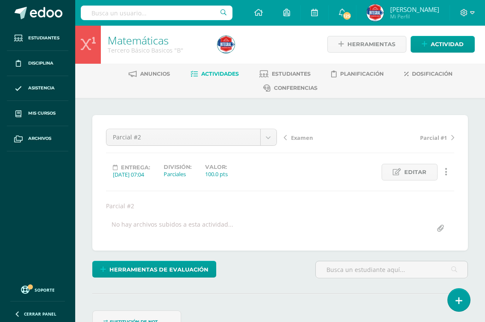
click at [298, 142] on div "Examen Parcial #1" at bounding box center [369, 141] width 178 height 24
click at [301, 135] on span "Examen" at bounding box center [302, 138] width 22 height 8
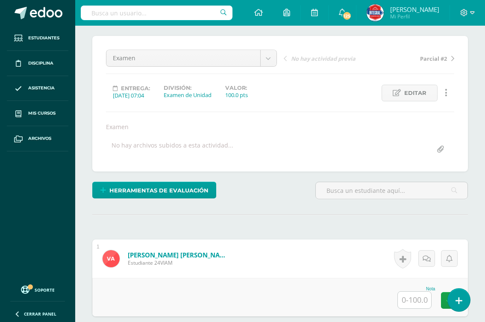
scroll to position [129, 0]
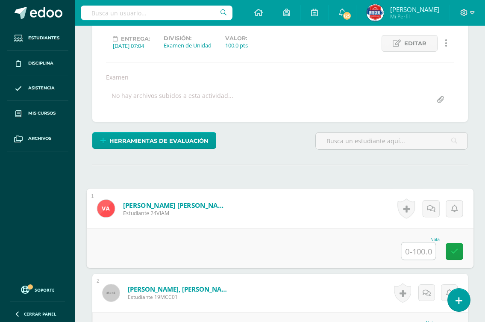
click at [414, 247] on input "text" at bounding box center [418, 250] width 34 height 17
type input "60"
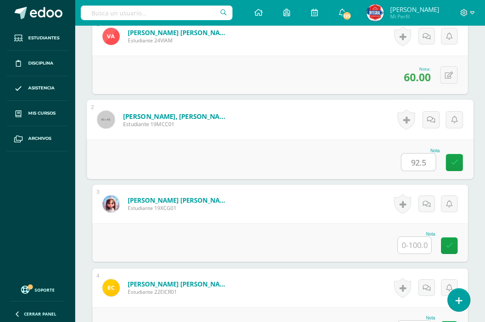
type input "92.5"
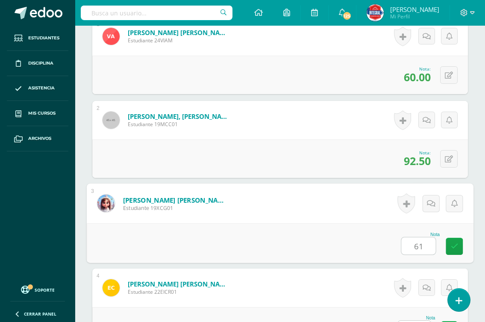
type input "61"
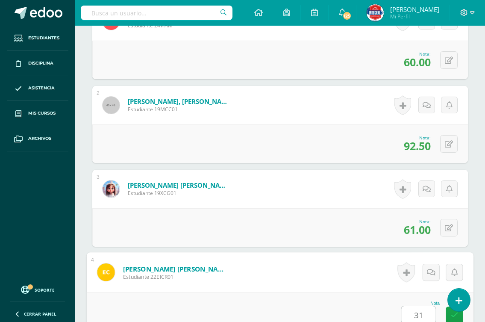
type input "31"
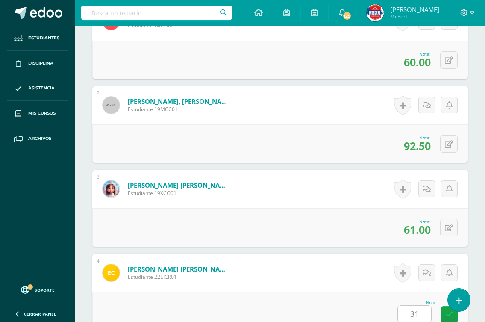
scroll to position [553, 0]
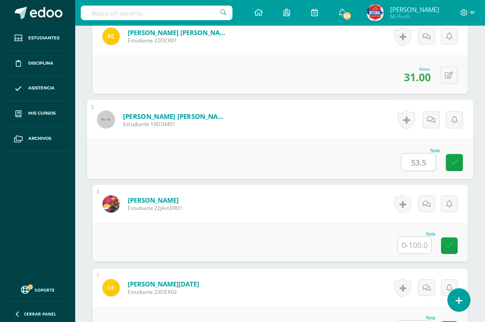
type input "53.5"
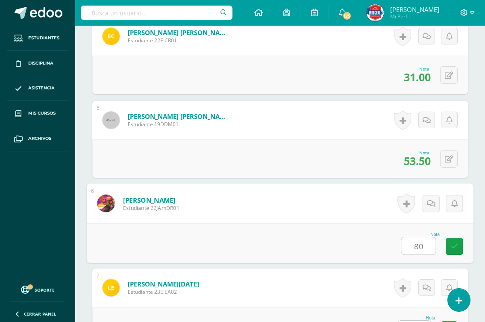
type input "80"
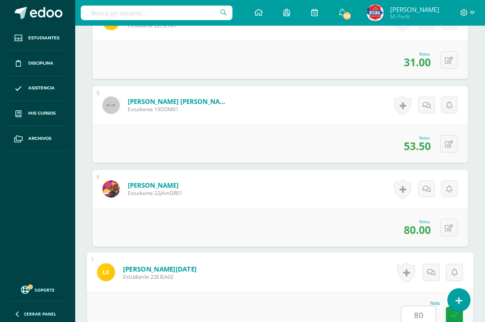
type input "80"
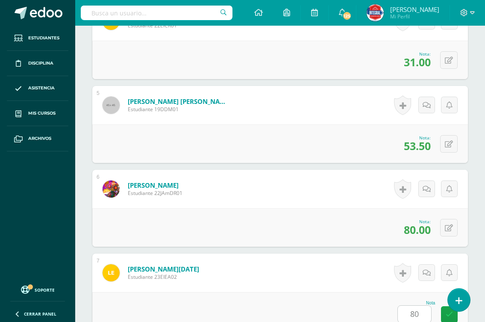
scroll to position [805, 0]
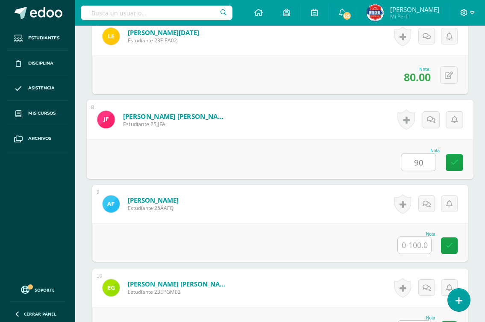
type input "90"
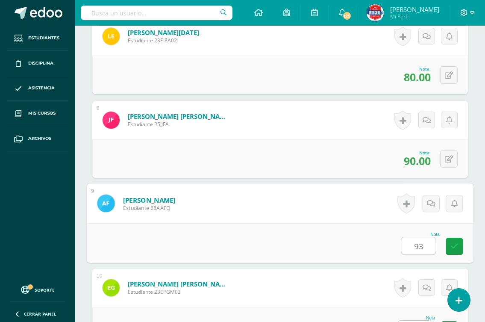
type input "93"
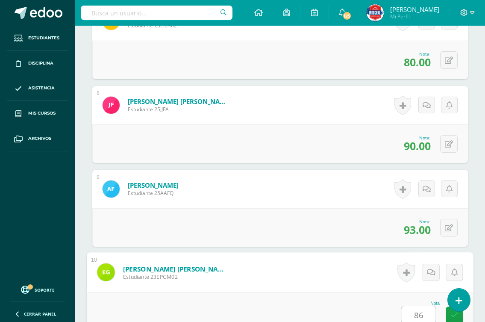
type input "86"
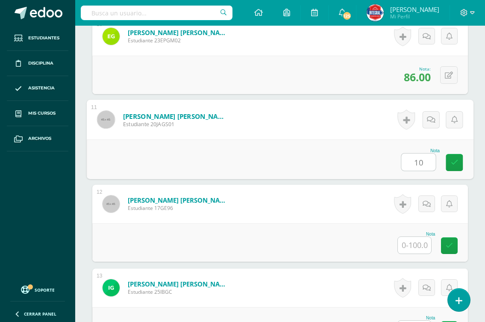
type input "10"
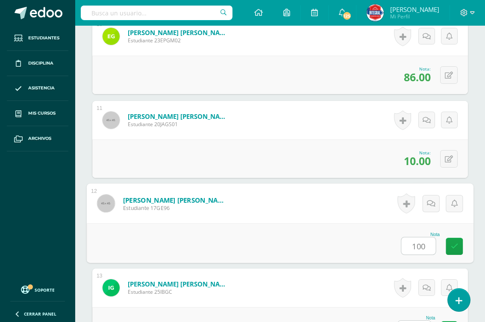
type input "100"
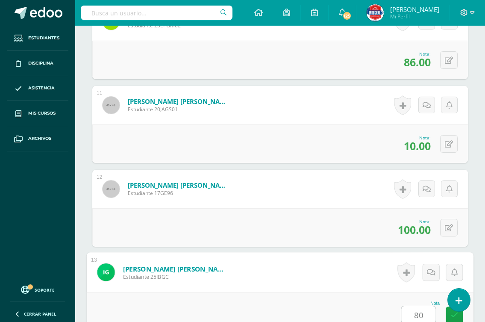
type input "80"
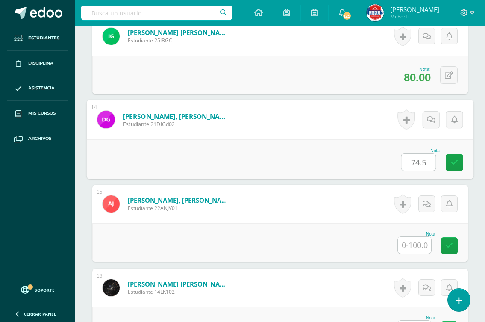
type input "74.5"
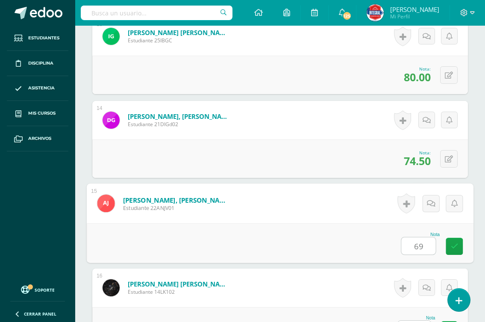
type input "69"
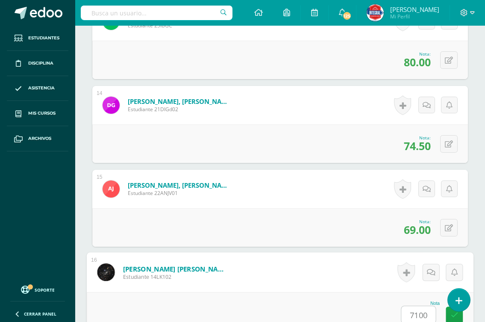
scroll to position [1559, 0]
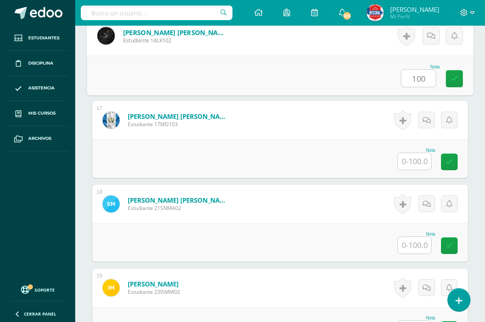
type input "100"
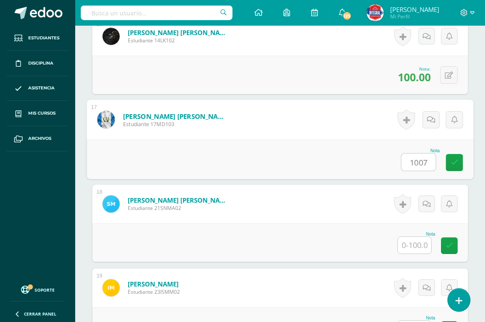
type input "100"
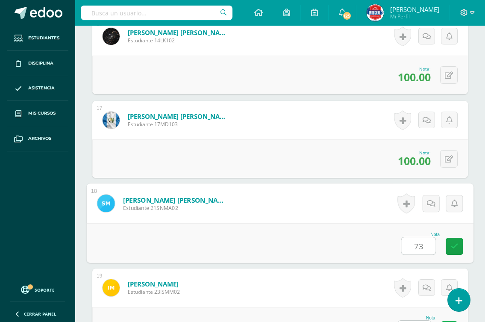
type input "73"
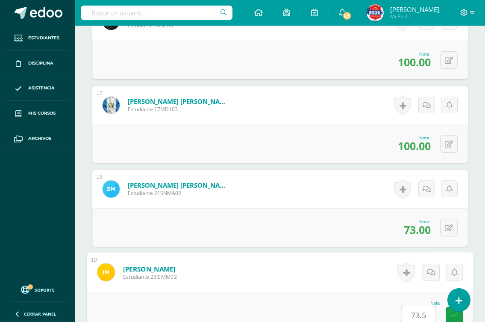
type input "73.5"
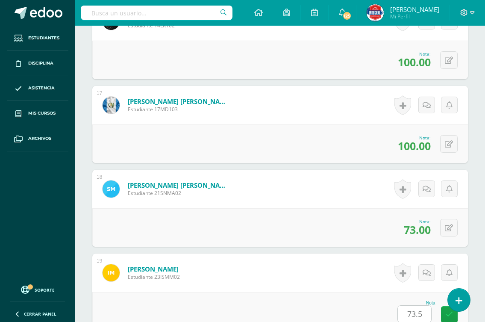
scroll to position [1810, 0]
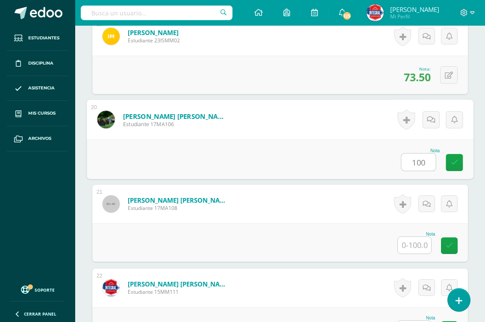
type input "100"
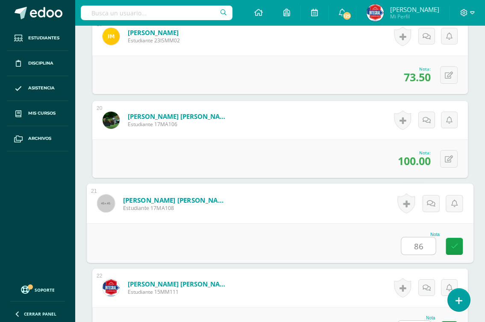
type input "86"
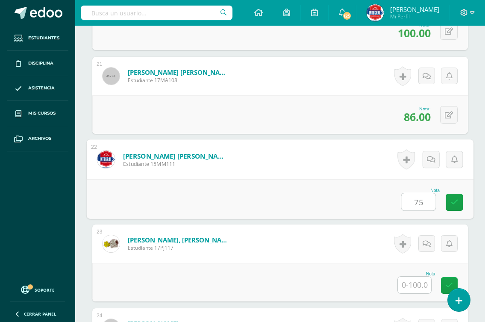
scroll to position [1953, 0]
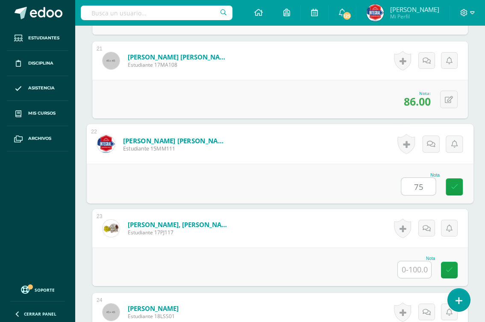
type input "75"
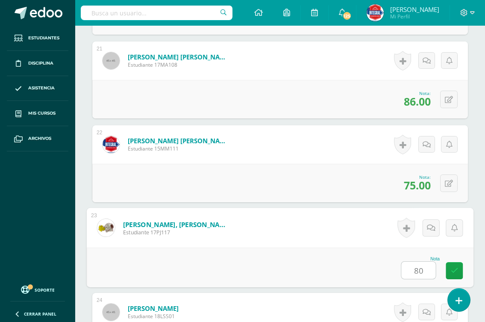
type input "80"
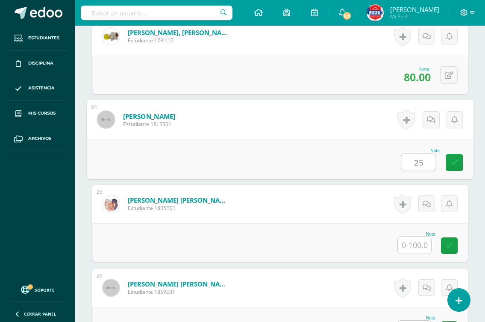
type input "25"
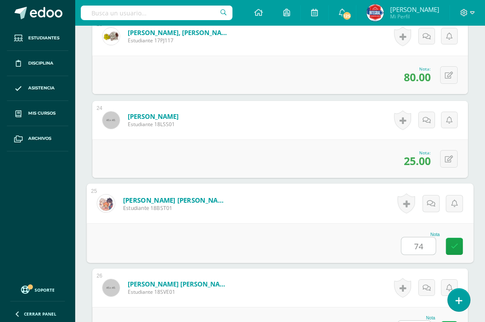
type input "74"
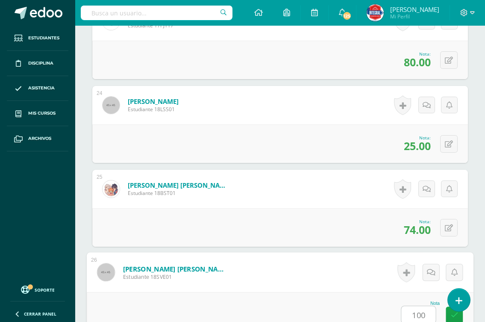
type input "100"
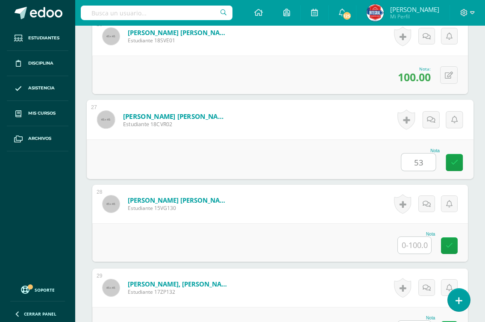
type input "53"
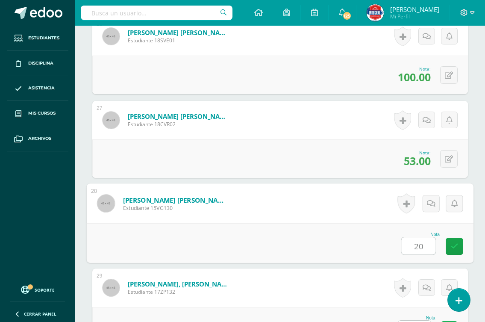
type input "20"
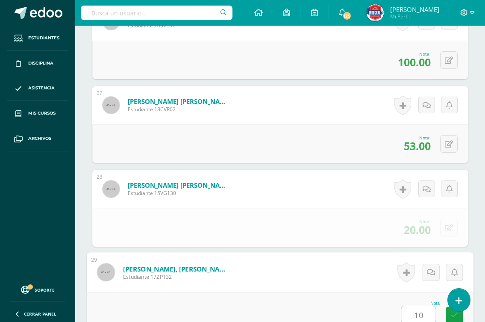
type input "100"
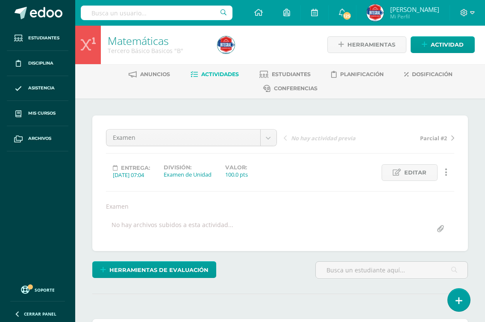
scroll to position [0, 0]
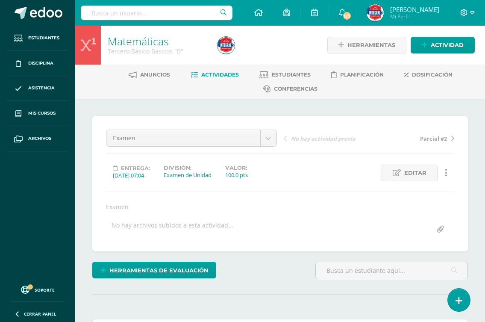
click at [229, 75] on span "Actividades" at bounding box center [220, 74] width 38 height 6
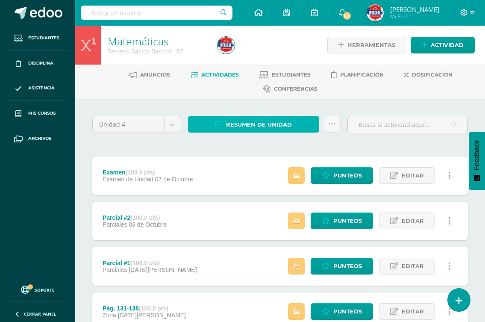
click at [287, 124] on span "Resumen de unidad" at bounding box center [259, 125] width 66 height 16
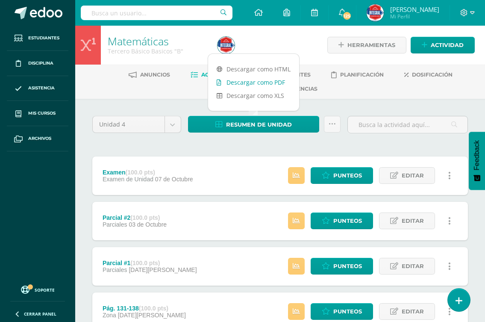
click at [260, 83] on link "Descargar como PDF" at bounding box center [253, 82] width 91 height 13
click at [338, 173] on span "Punteos" at bounding box center [347, 176] width 29 height 16
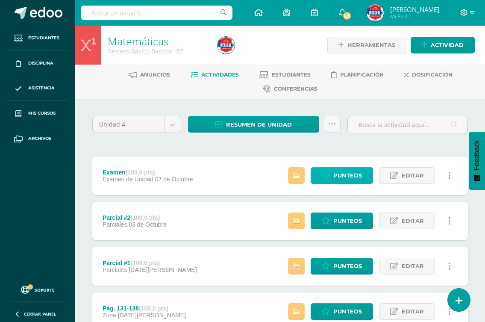
click at [338, 173] on span "Punteos" at bounding box center [347, 176] width 29 height 16
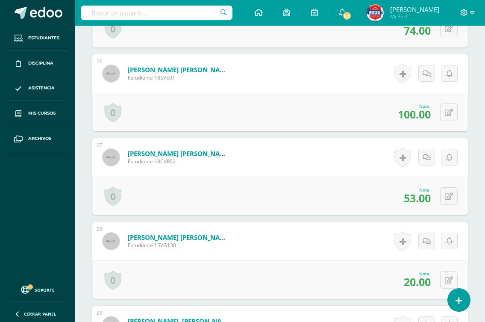
scroll to position [2518, 0]
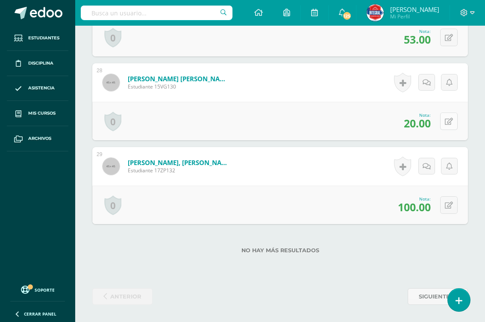
click at [453, 123] on icon at bounding box center [449, 121] width 8 height 7
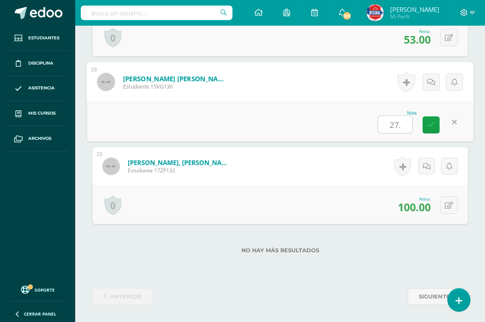
type input "27.5"
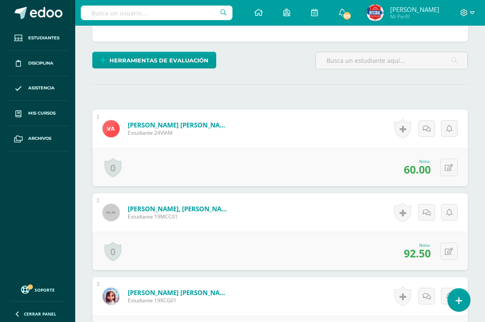
scroll to position [0, 0]
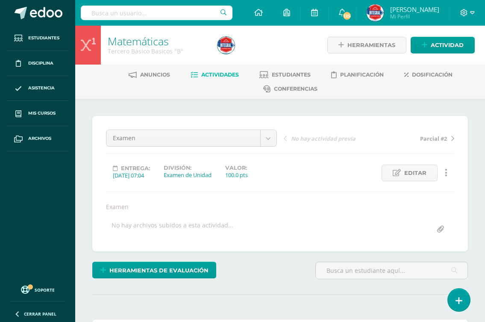
click at [217, 77] on span "Actividades" at bounding box center [220, 74] width 38 height 6
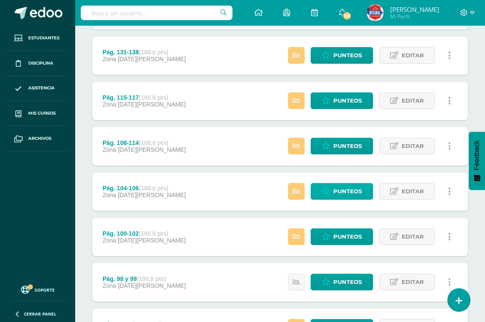
scroll to position [256, 0]
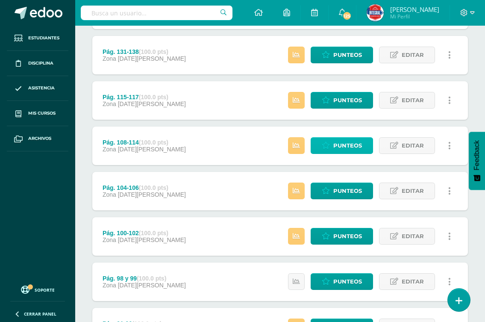
click at [338, 143] on span "Punteos" at bounding box center [347, 146] width 29 height 16
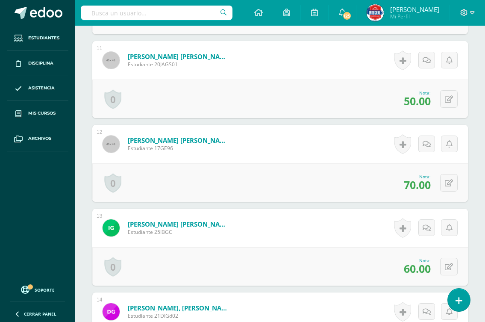
scroll to position [1198, 0]
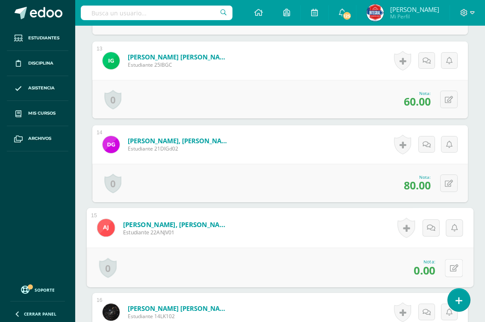
click at [447, 271] on button at bounding box center [454, 268] width 18 height 18
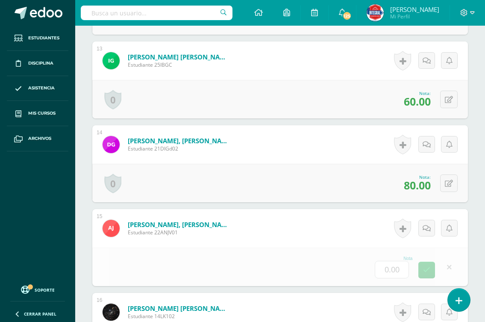
scroll to position [1283, 0]
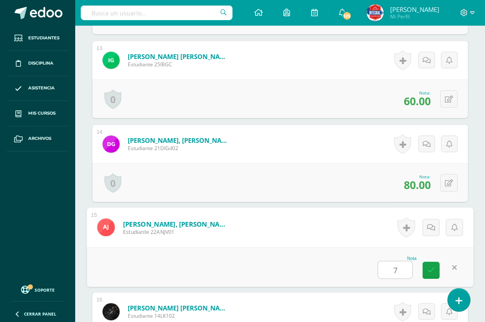
type input "70"
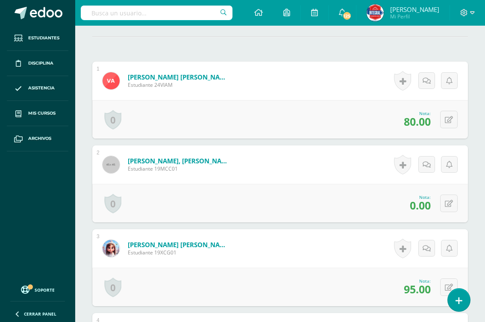
scroll to position [0, 0]
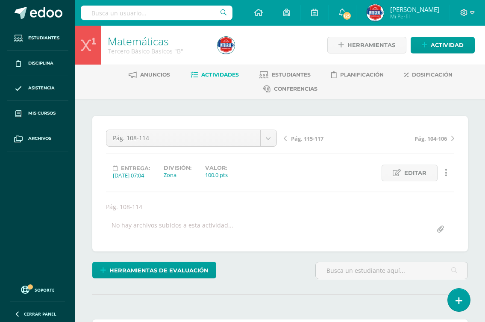
click at [305, 136] on span "Pág. 115-117" at bounding box center [307, 139] width 32 height 8
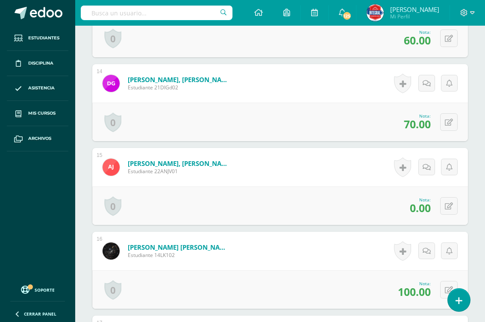
scroll to position [1351, 0]
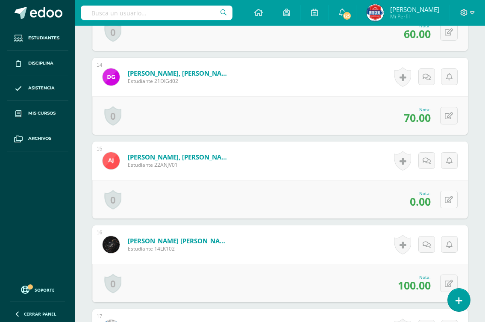
click at [446, 200] on icon at bounding box center [449, 199] width 8 height 7
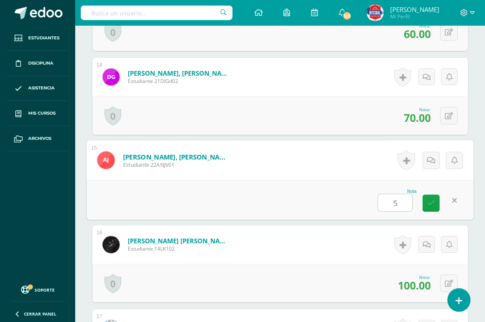
type input "50"
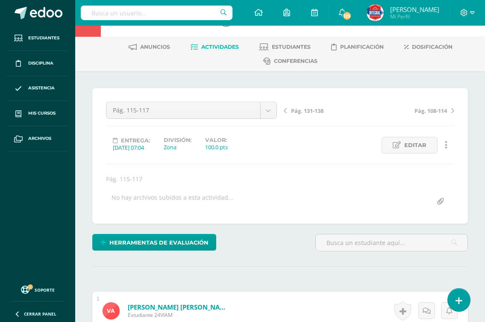
scroll to position [0, 0]
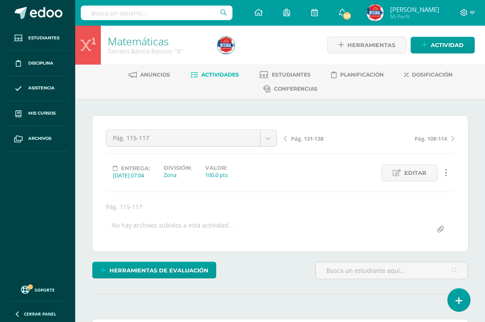
click at [212, 73] on span "Actividades" at bounding box center [220, 74] width 38 height 6
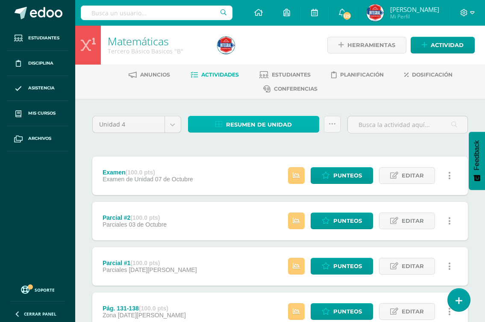
click at [256, 125] on span "Resumen de unidad" at bounding box center [259, 125] width 66 height 16
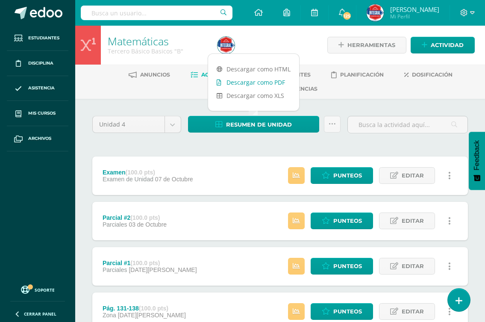
click at [261, 81] on link "Descargar como PDF" at bounding box center [253, 82] width 91 height 13
click at [334, 177] on span "Punteos" at bounding box center [347, 176] width 29 height 16
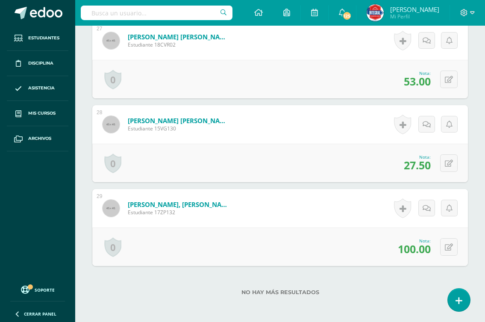
scroll to position [2432, 0]
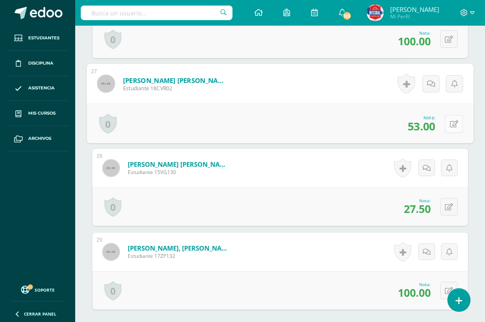
click at [450, 123] on icon at bounding box center [454, 123] width 9 height 7
type input "59"
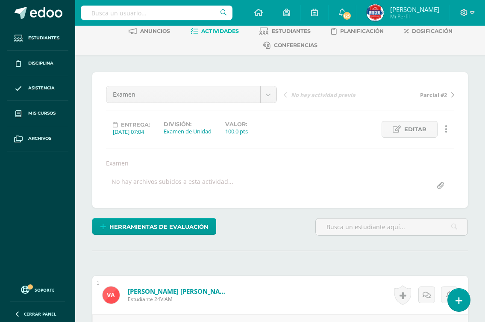
scroll to position [0, 0]
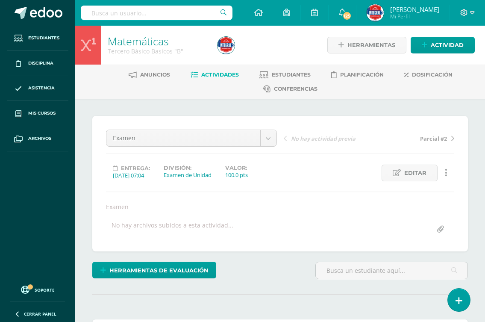
click at [222, 73] on span "Actividades" at bounding box center [220, 74] width 38 height 6
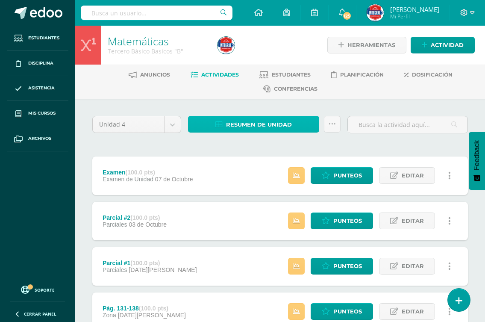
click at [242, 124] on span "Resumen de unidad" at bounding box center [259, 125] width 66 height 16
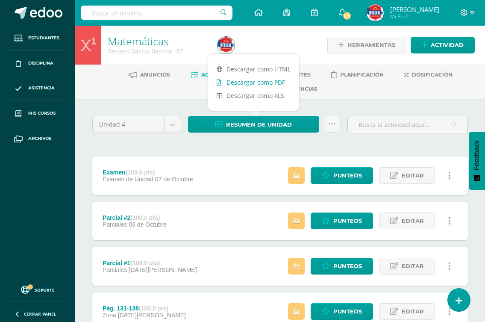
click at [247, 83] on link "Descargar como PDF" at bounding box center [253, 82] width 91 height 13
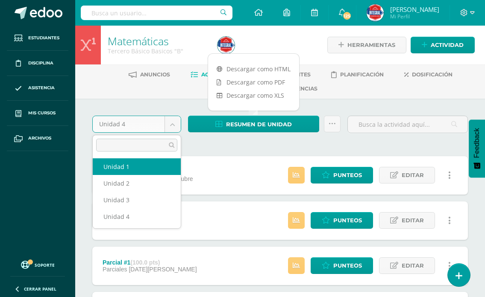
select select "Unidad 1"
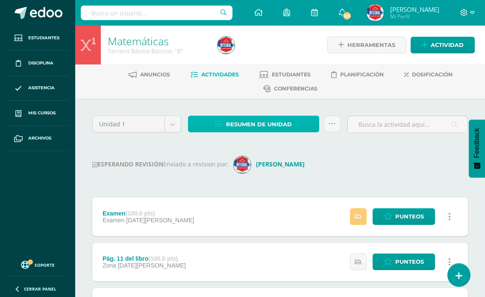
click at [268, 122] on span "Resumen de unidad" at bounding box center [259, 125] width 66 height 16
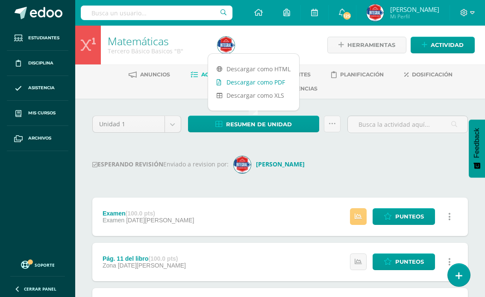
click at [261, 81] on link "Descargar como PDF" at bounding box center [253, 82] width 91 height 13
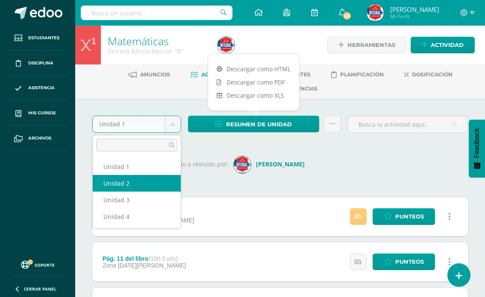
select select "Unidad 2"
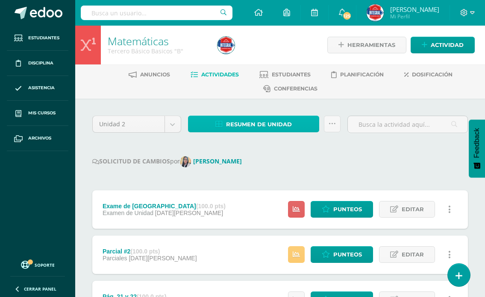
click at [258, 127] on span "Resumen de unidad" at bounding box center [259, 125] width 66 height 16
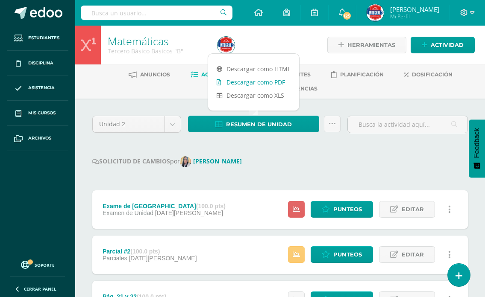
click at [262, 85] on link "Descargar como PDF" at bounding box center [253, 82] width 91 height 13
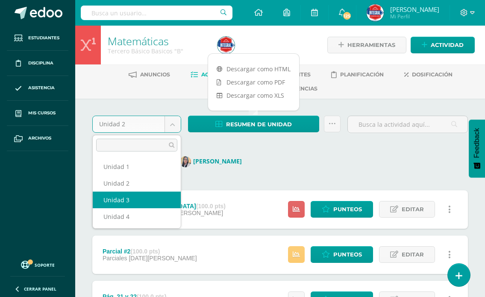
select select "Unidad 3"
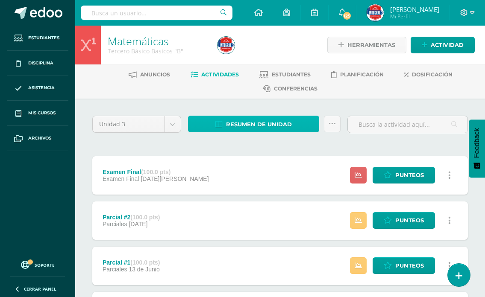
click at [261, 124] on span "Resumen de unidad" at bounding box center [259, 125] width 66 height 16
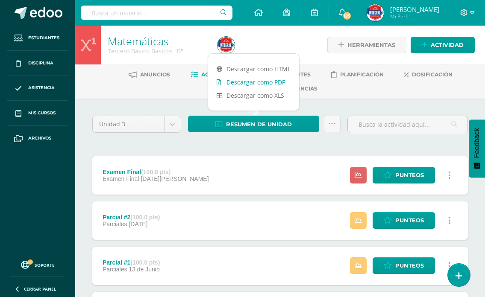
click at [258, 79] on link "Descargar como PDF" at bounding box center [253, 82] width 91 height 13
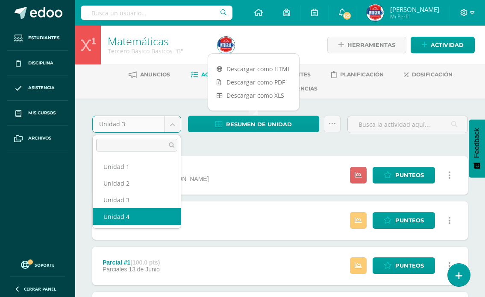
select select "Unidad 4"
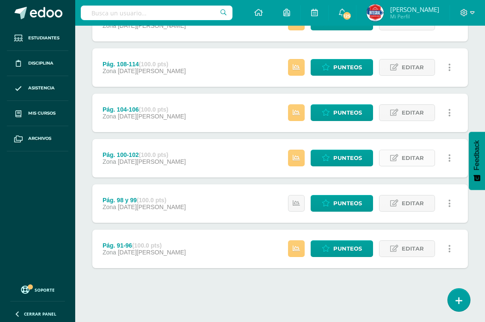
scroll to position [78, 0]
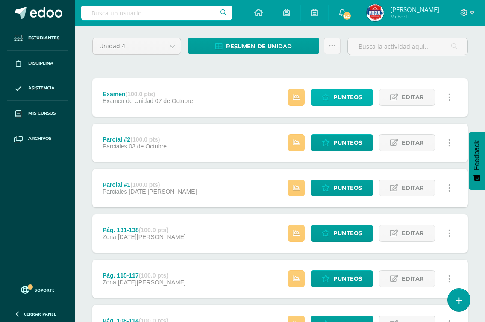
click at [362, 99] on span "Punteos" at bounding box center [347, 97] width 29 height 16
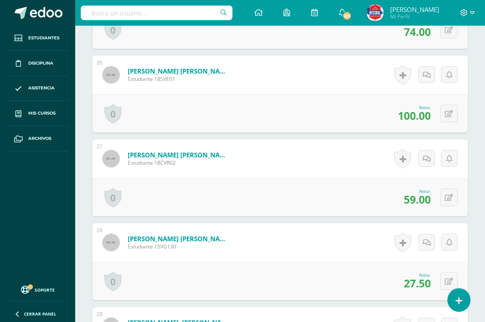
scroll to position [2360, 0]
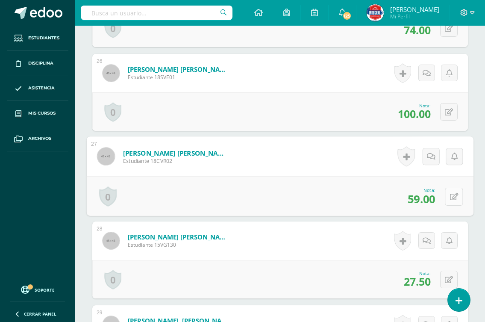
click at [450, 194] on icon at bounding box center [454, 196] width 9 height 7
type input "68"
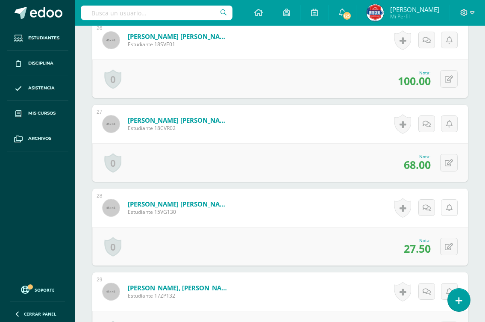
scroll to position [2402, 0]
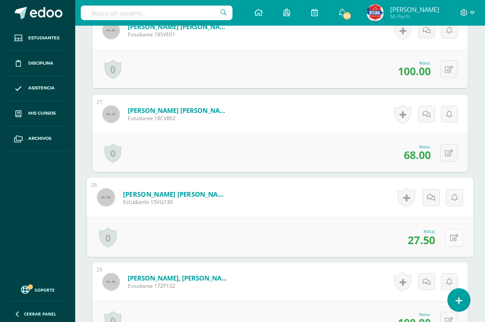
click at [451, 238] on icon at bounding box center [454, 237] width 9 height 7
type input "30"
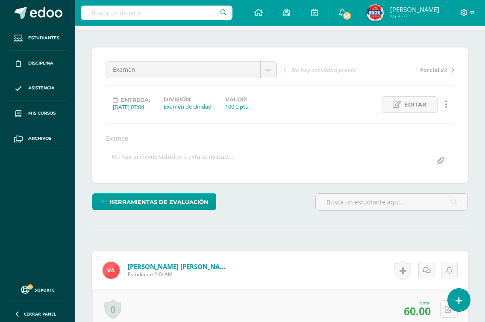
scroll to position [0, 0]
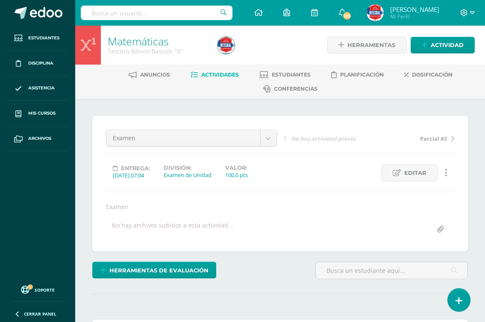
click at [222, 72] on span "Actividades" at bounding box center [220, 74] width 38 height 6
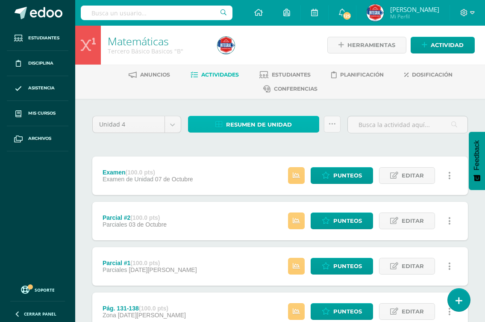
click at [253, 123] on span "Resumen de unidad" at bounding box center [259, 125] width 66 height 16
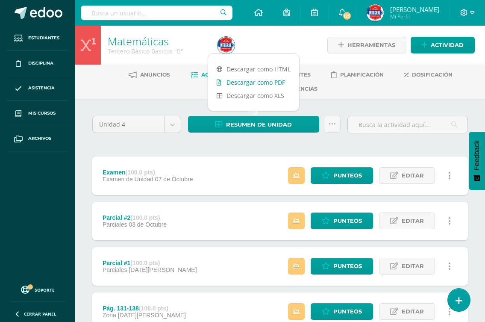
click at [251, 79] on link "Descargar como PDF" at bounding box center [253, 82] width 91 height 13
click at [327, 173] on icon at bounding box center [326, 175] width 8 height 7
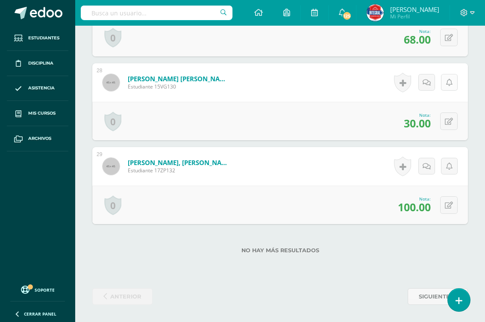
scroll to position [2432, 0]
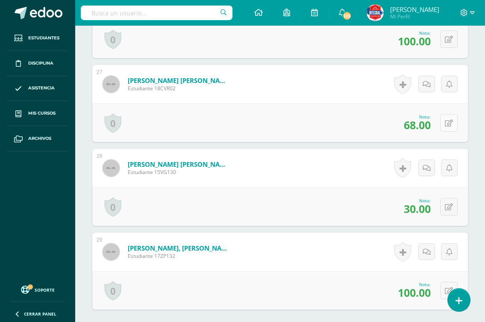
click at [452, 121] on icon at bounding box center [449, 123] width 8 height 7
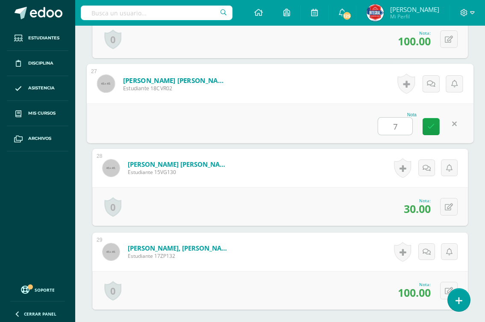
type input "70"
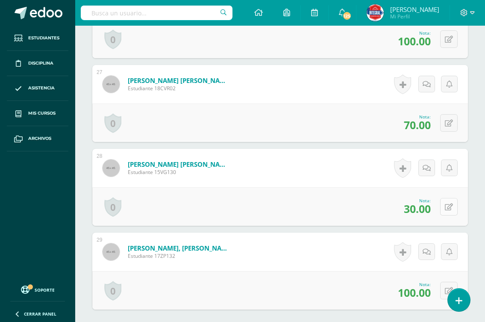
click at [445, 212] on button at bounding box center [449, 207] width 18 height 18
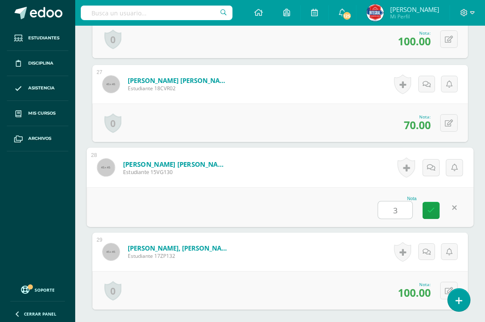
type input "35"
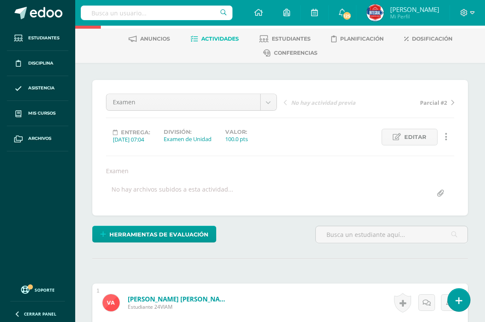
scroll to position [0, 0]
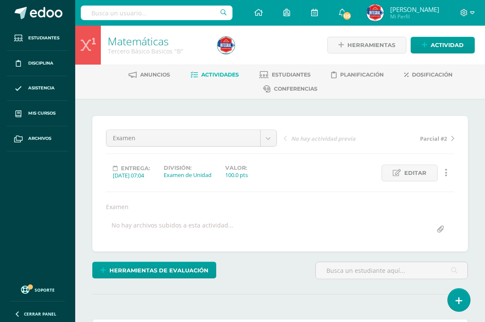
click at [215, 77] on span "Actividades" at bounding box center [220, 74] width 38 height 6
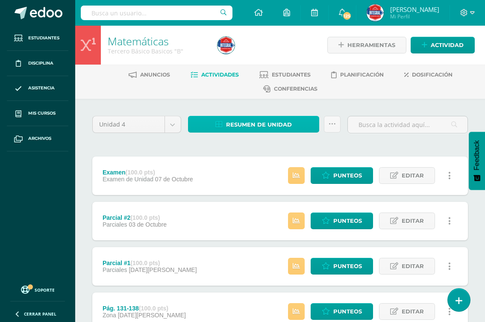
click at [262, 126] on span "Resumen de unidad" at bounding box center [259, 125] width 66 height 16
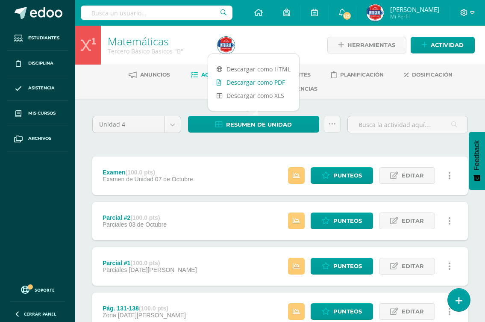
click at [256, 84] on link "Descargar como PDF" at bounding box center [253, 82] width 91 height 13
drag, startPoint x: 153, startPoint y: 165, endPoint x: 158, endPoint y: 158, distance: 8.7
click at [152, 163] on div "Examen (100.0 pts) Examen de Unidad [DATE]" at bounding box center [147, 175] width 111 height 38
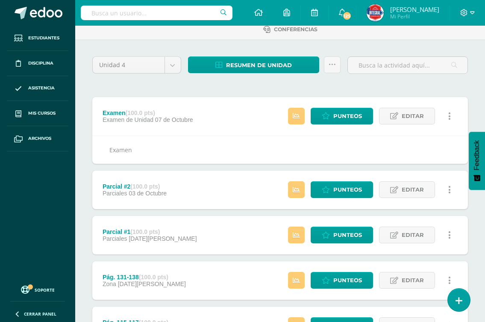
scroll to position [85, 0]
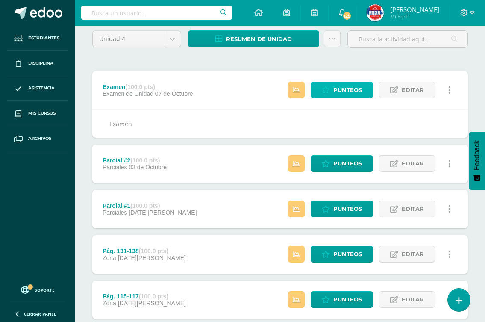
click at [339, 92] on span "Punteos" at bounding box center [347, 90] width 29 height 16
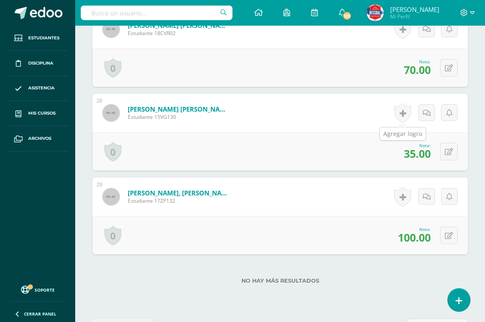
scroll to position [2518, 0]
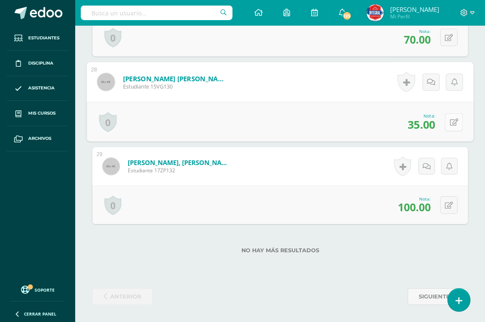
click at [445, 119] on button at bounding box center [454, 122] width 18 height 18
type input "40"
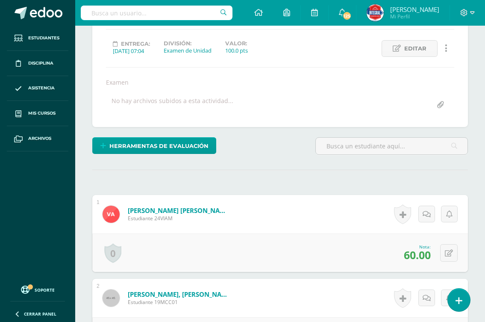
scroll to position [0, 0]
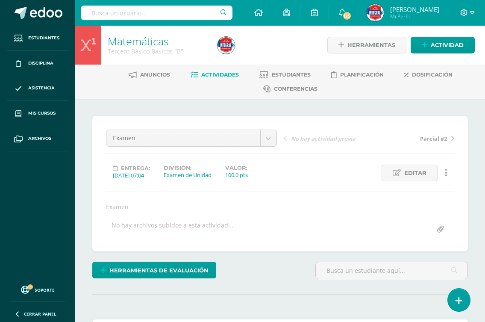
click at [191, 77] on icon at bounding box center [194, 74] width 7 height 7
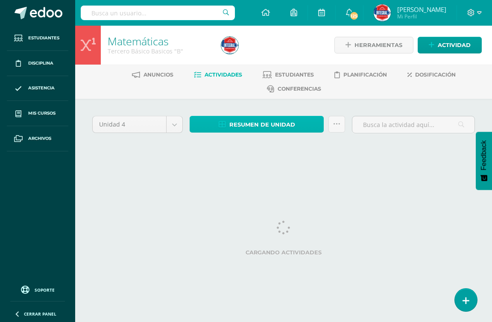
click at [247, 124] on span "Resumen de unidad" at bounding box center [263, 125] width 66 height 16
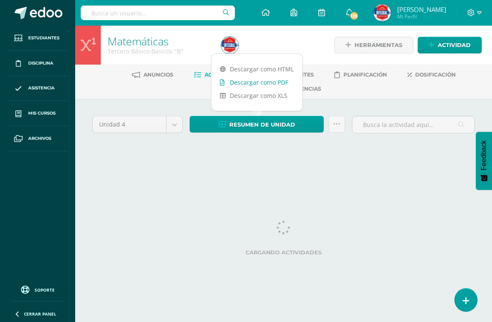
click at [260, 82] on link "Descargar como PDF" at bounding box center [257, 82] width 91 height 13
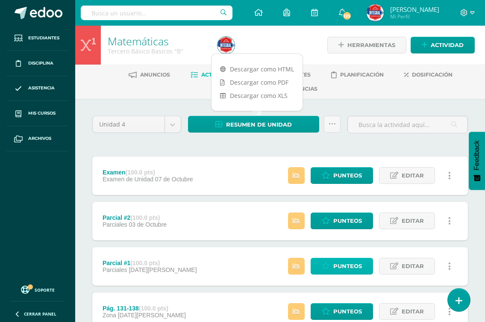
click at [328, 264] on icon at bounding box center [326, 265] width 8 height 7
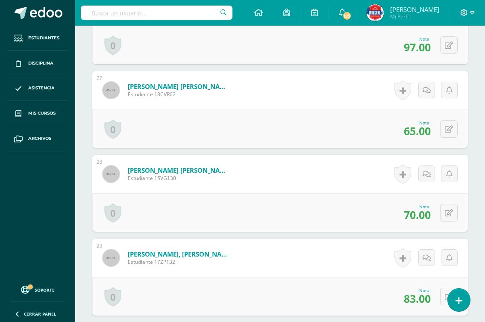
scroll to position [2381, 0]
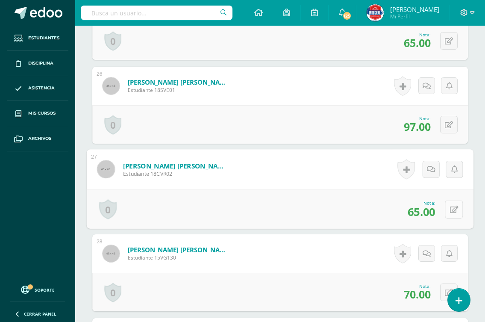
click at [447, 209] on button at bounding box center [454, 209] width 18 height 18
type input "70"
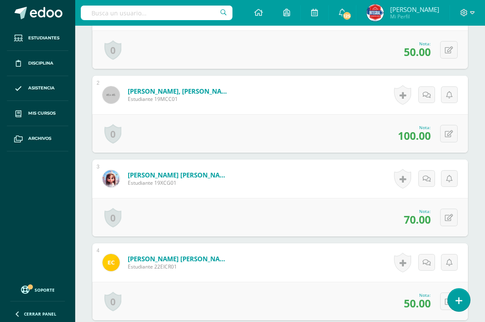
scroll to position [0, 0]
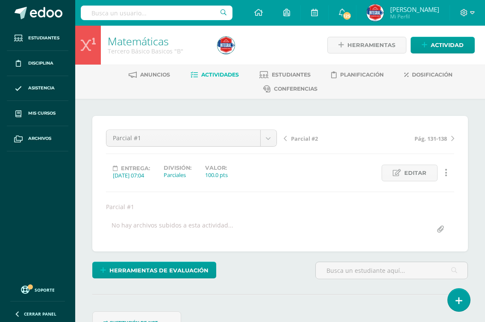
click at [304, 136] on span "Parcial #2" at bounding box center [304, 139] width 27 height 8
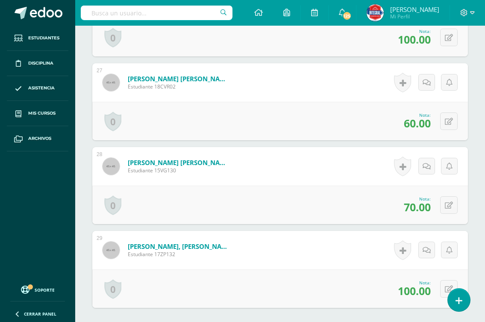
scroll to position [2466, 0]
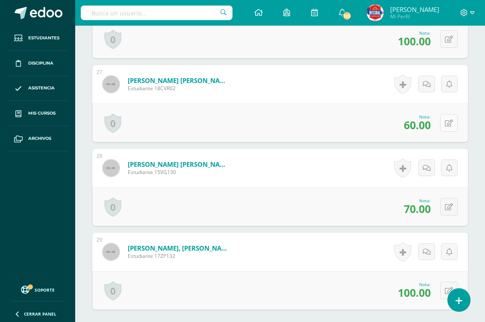
click at [448, 124] on button at bounding box center [449, 123] width 18 height 18
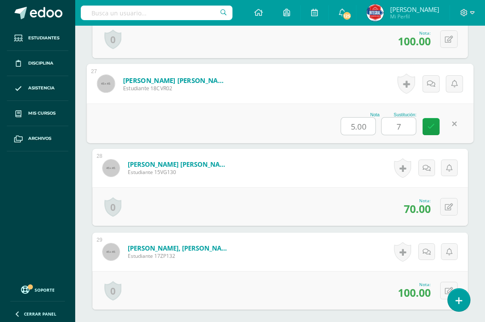
type input "70"
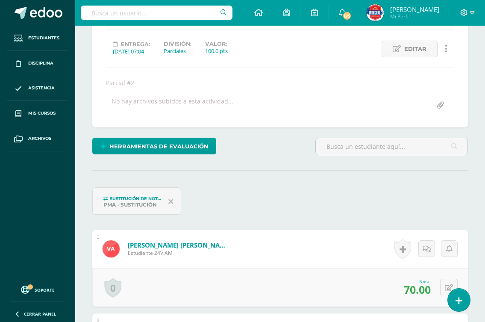
scroll to position [0, 0]
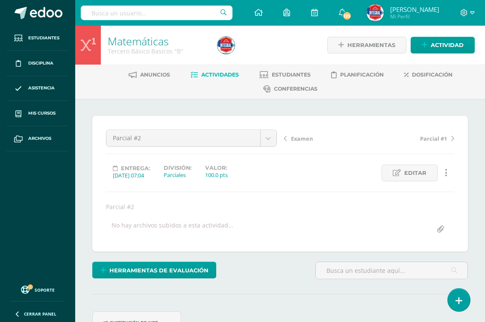
click at [218, 74] on span "Actividades" at bounding box center [220, 74] width 38 height 6
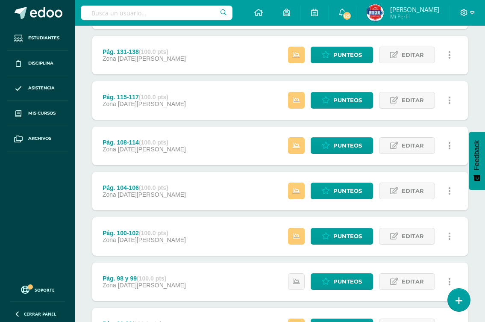
scroll to position [335, 0]
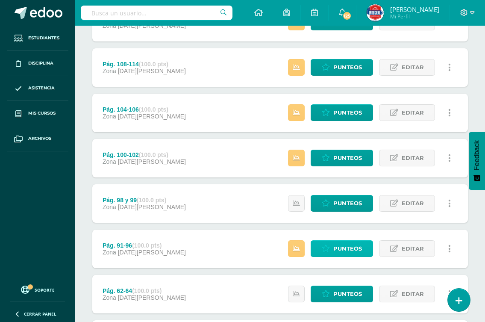
click at [334, 246] on span "Punteos" at bounding box center [347, 249] width 29 height 16
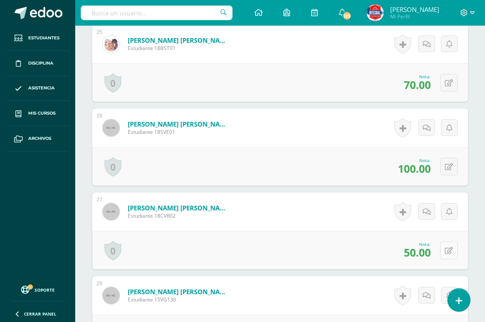
scroll to position [2348, 0]
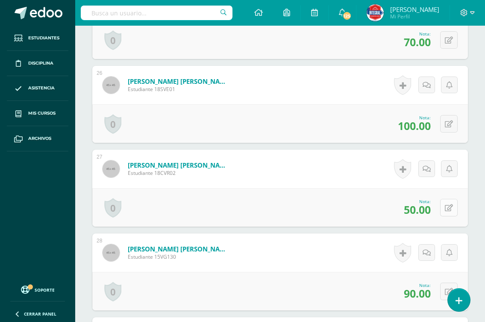
click at [448, 205] on icon at bounding box center [449, 207] width 8 height 7
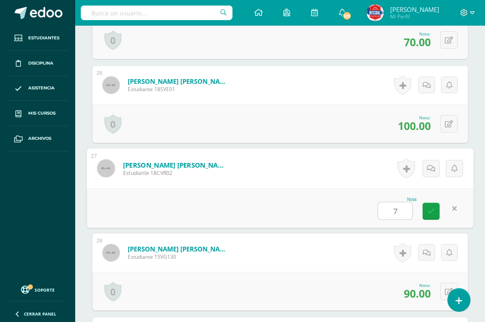
type input "70"
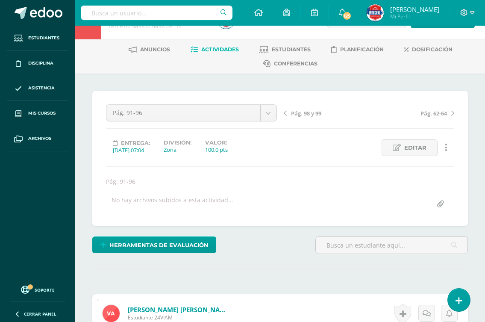
scroll to position [0, 0]
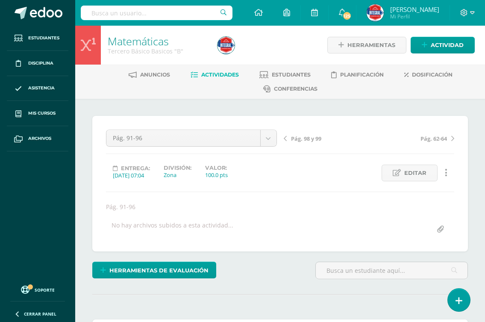
click at [300, 143] on div "Pág. 98 y 99 Pág. 62-64" at bounding box center [369, 141] width 178 height 24
click at [300, 141] on span "Pág. 98 y 99" at bounding box center [306, 139] width 30 height 8
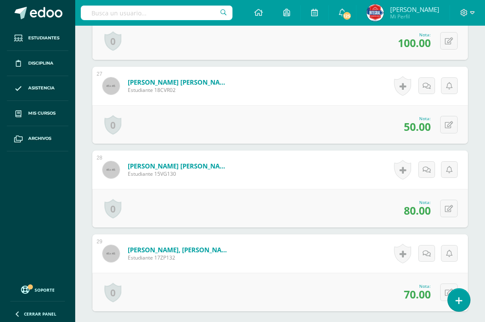
scroll to position [2428, 0]
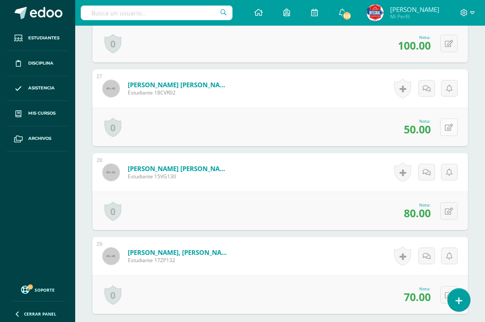
click at [445, 128] on button at bounding box center [449, 127] width 18 height 18
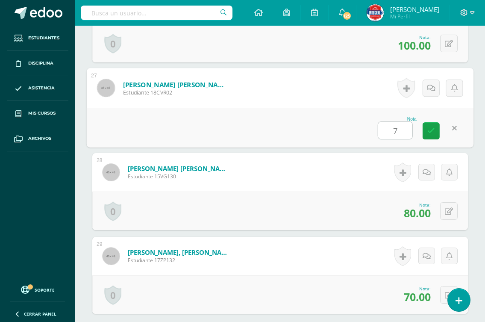
type input "75"
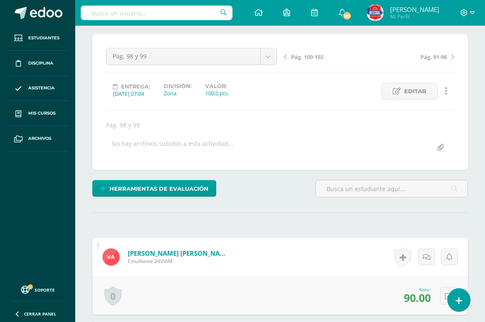
scroll to position [0, 0]
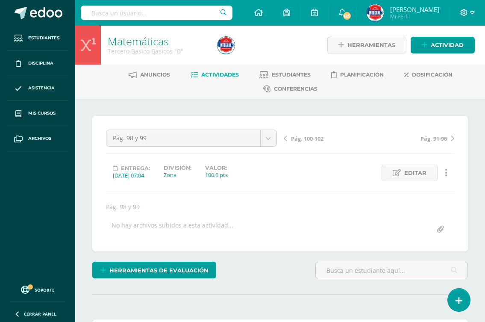
click at [309, 141] on span "Pág. 100-102" at bounding box center [307, 139] width 32 height 8
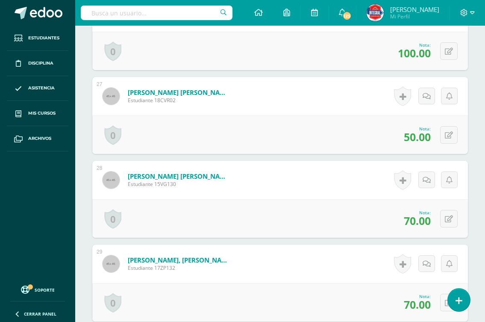
scroll to position [2420, 0]
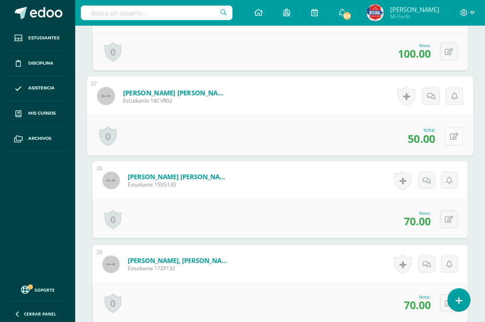
click at [446, 132] on button at bounding box center [454, 136] width 18 height 18
type input "75"
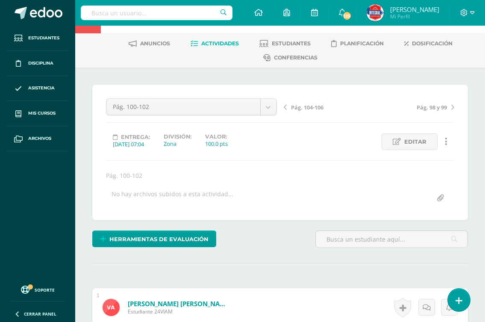
scroll to position [0, 0]
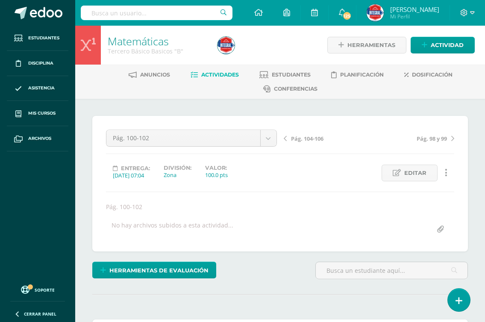
click at [292, 136] on span "Pág. 104-106" at bounding box center [307, 139] width 32 height 8
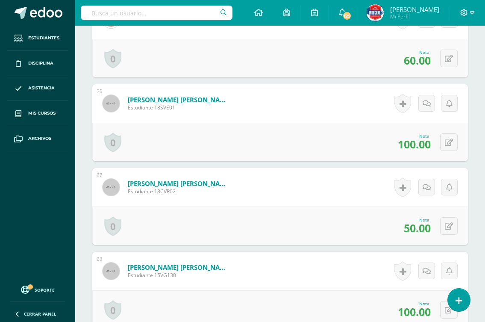
scroll to position [2334, 0]
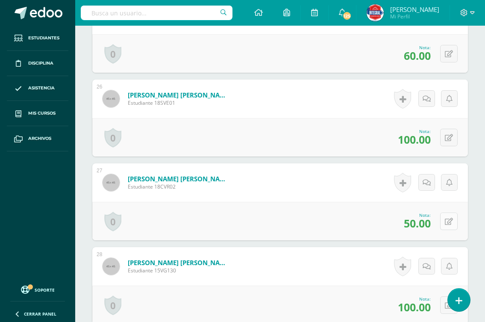
click at [453, 222] on button at bounding box center [449, 221] width 18 height 18
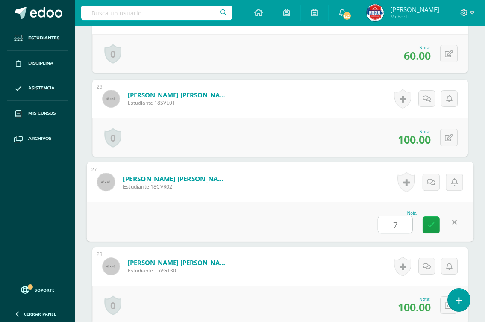
type input "75"
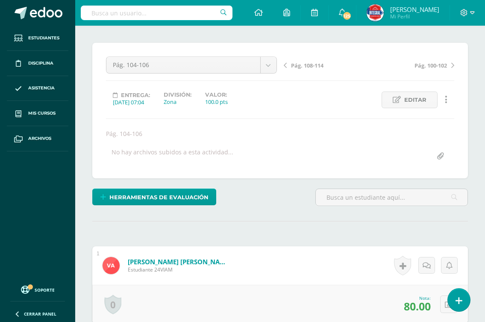
scroll to position [0, 0]
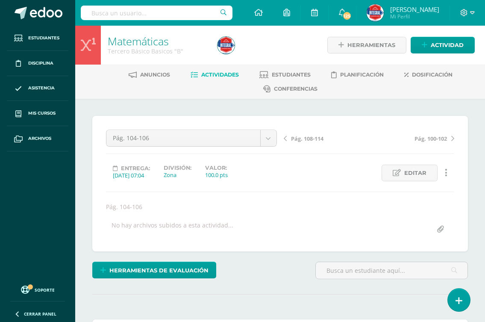
click at [223, 74] on span "Actividades" at bounding box center [220, 74] width 38 height 6
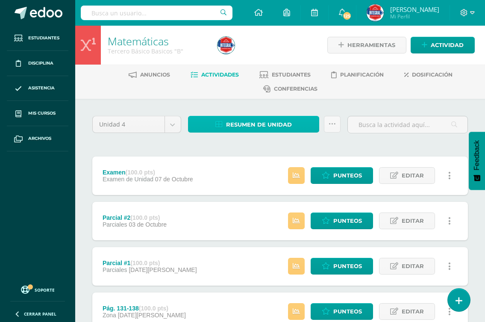
click at [270, 127] on span "Resumen de unidad" at bounding box center [259, 125] width 66 height 16
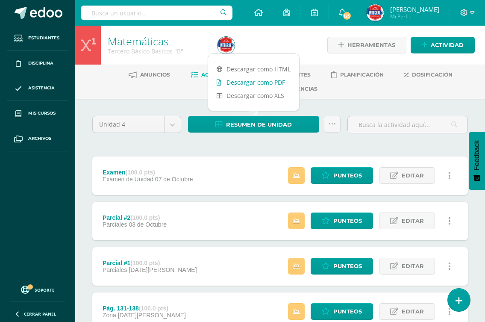
click at [263, 80] on link "Descargar como PDF" at bounding box center [253, 82] width 91 height 13
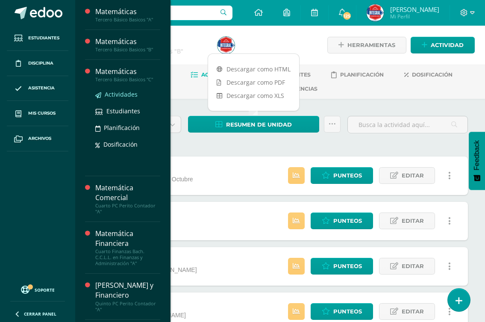
click at [121, 96] on span "Actividades" at bounding box center [121, 94] width 33 height 8
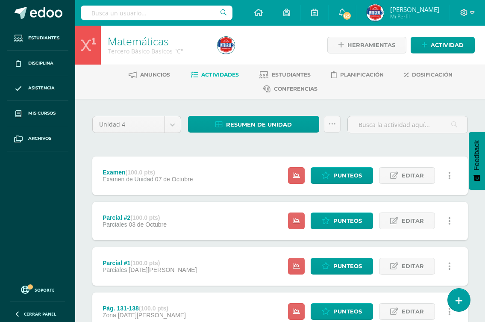
scroll to position [282, 0]
